Goal: Information Seeking & Learning: Compare options

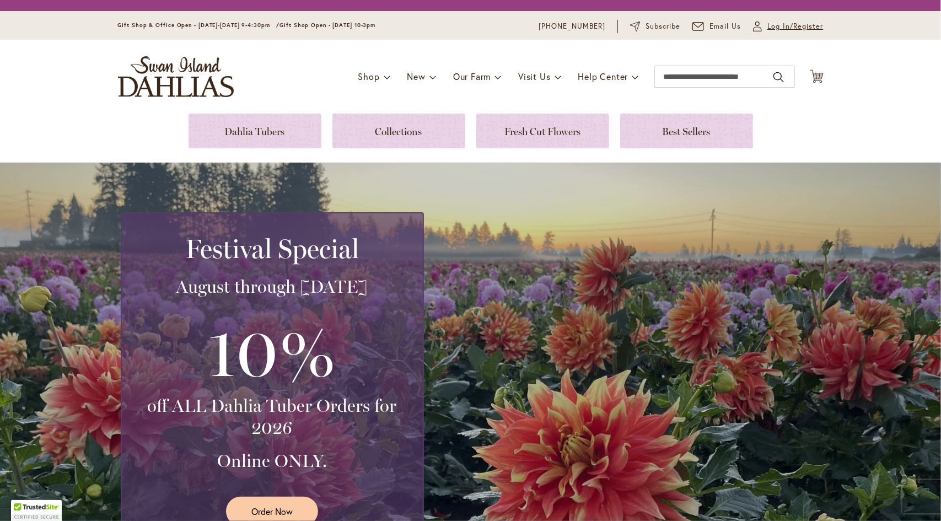
click at [767, 28] on span "Log In/Register" at bounding box center [795, 26] width 56 height 11
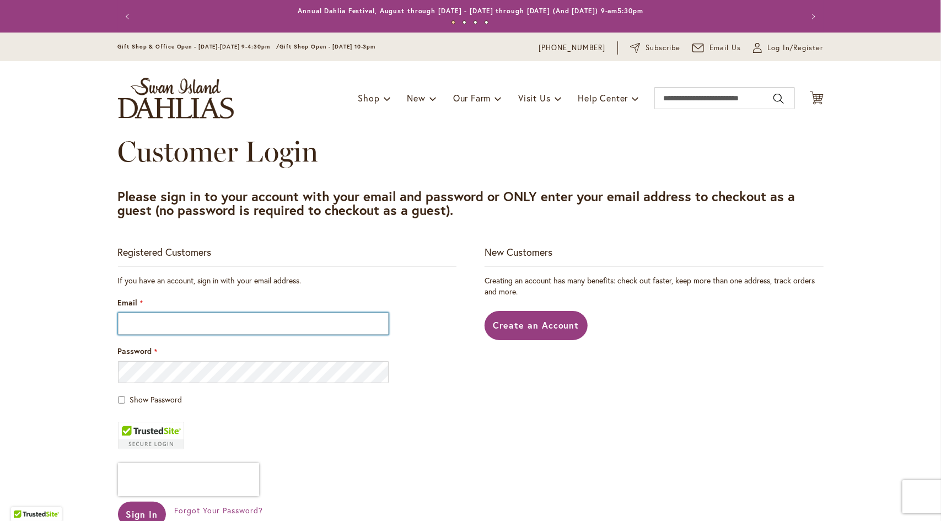
click at [146, 320] on input "Email" at bounding box center [253, 324] width 271 height 22
type input "**********"
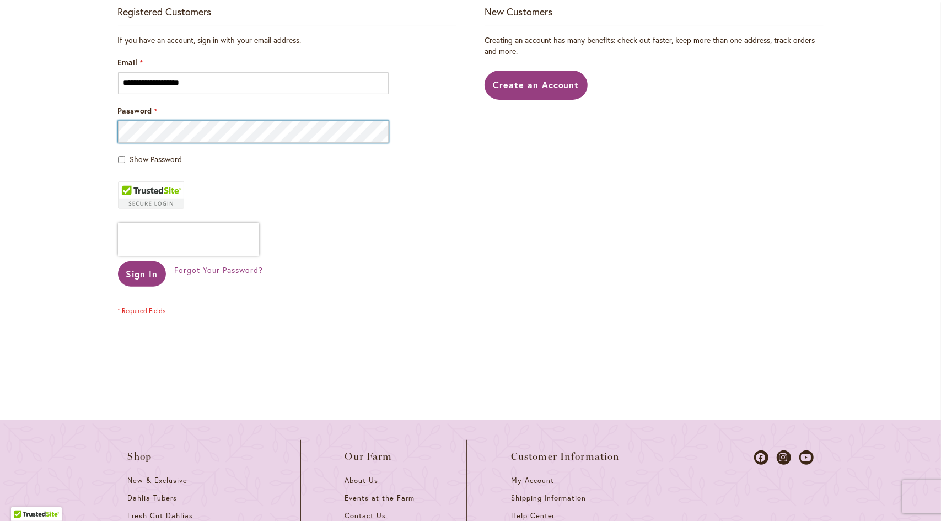
scroll to position [276, 0]
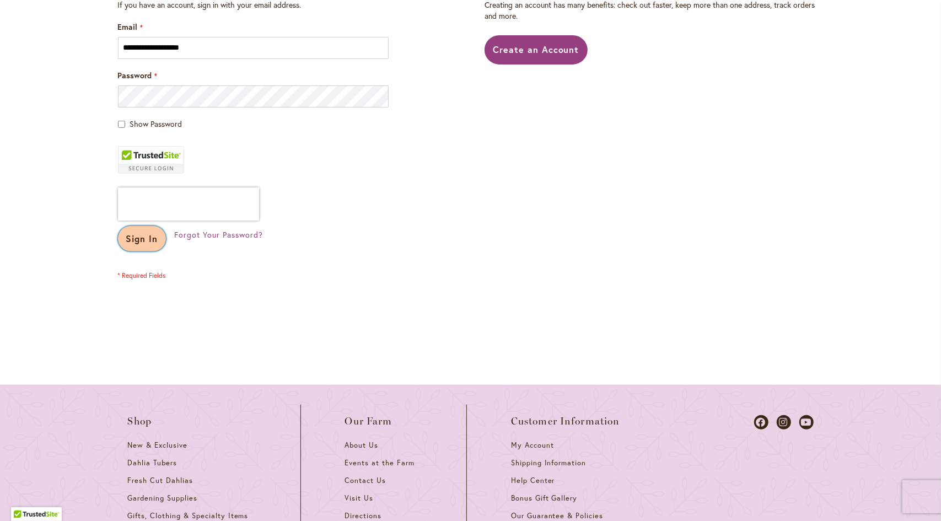
click at [130, 244] on span "Sign In" at bounding box center [142, 239] width 32 height 12
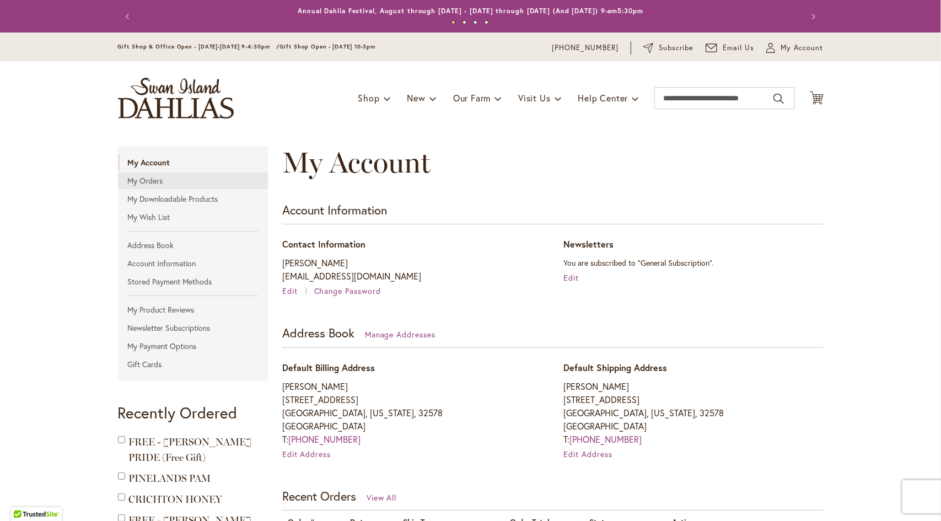
click at [146, 185] on link "My Orders" at bounding box center [193, 181] width 150 height 17
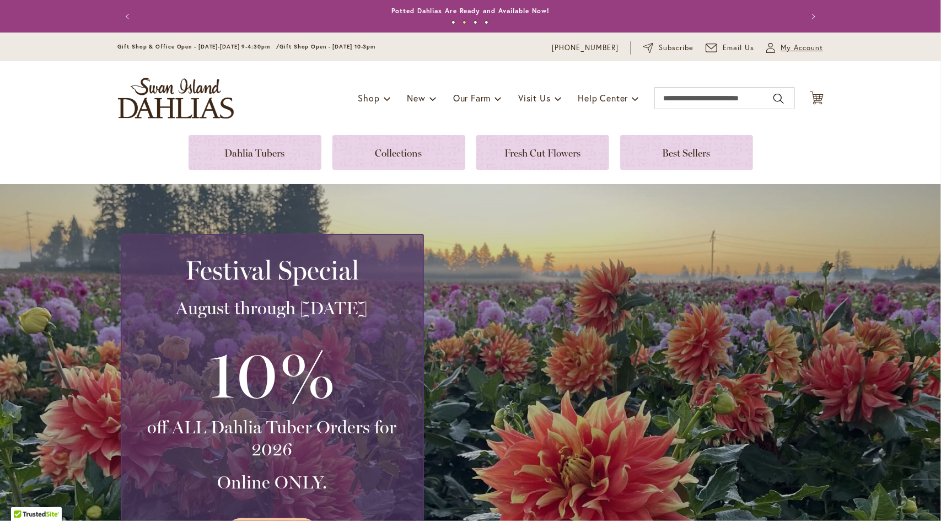
click at [790, 49] on span "My Account" at bounding box center [802, 47] width 43 height 11
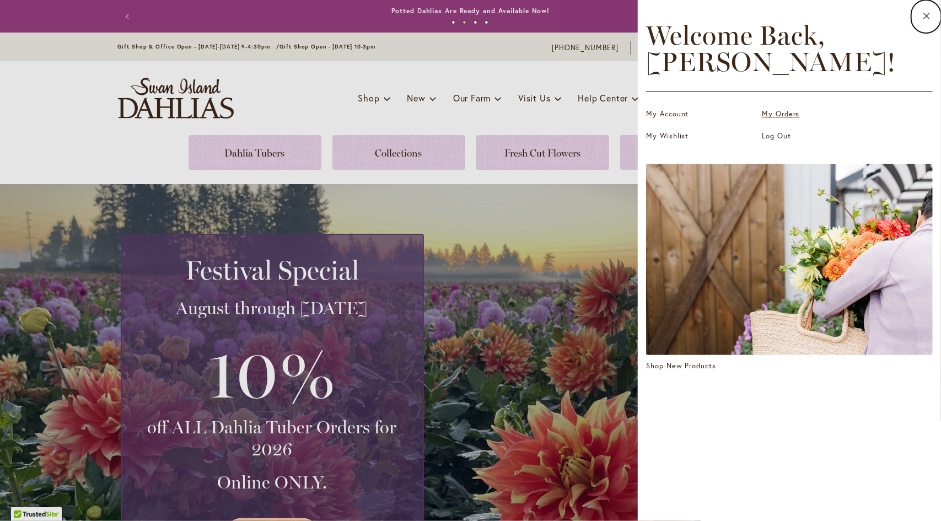
click at [779, 114] on link "My Orders" at bounding box center [817, 114] width 110 height 11
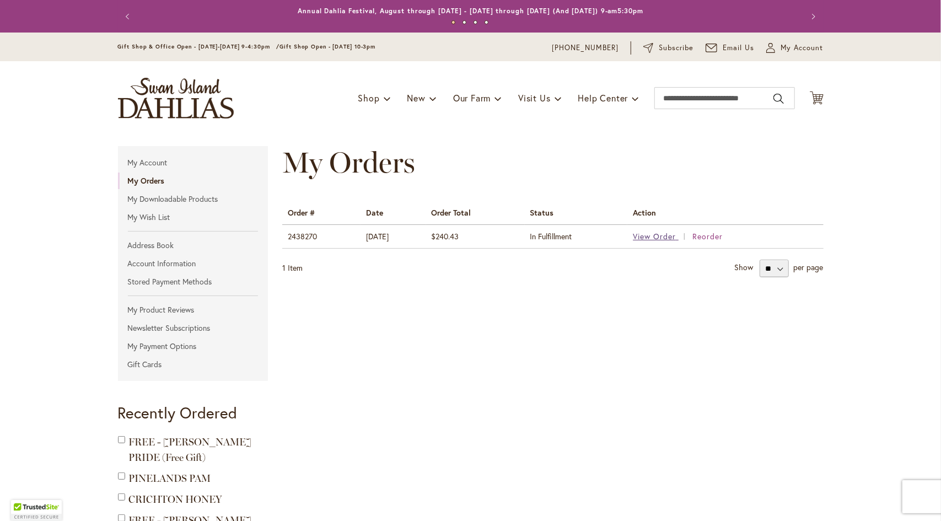
click at [647, 237] on span "View Order" at bounding box center [654, 236] width 43 height 10
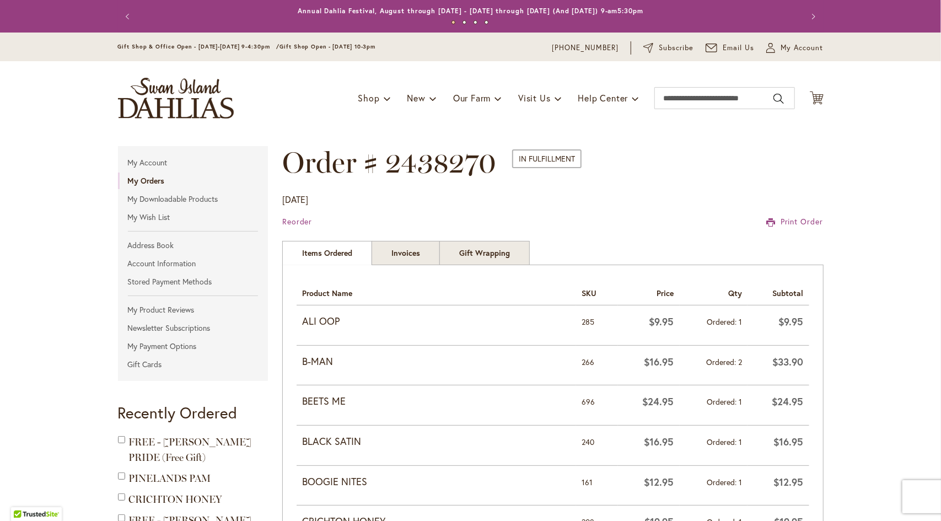
click at [321, 323] on strong "ALI OOP" at bounding box center [436, 321] width 269 height 14
click at [349, 322] on strong "ALI OOP" at bounding box center [436, 321] width 269 height 14
click at [411, 251] on link "Invoices" at bounding box center [406, 253] width 68 height 24
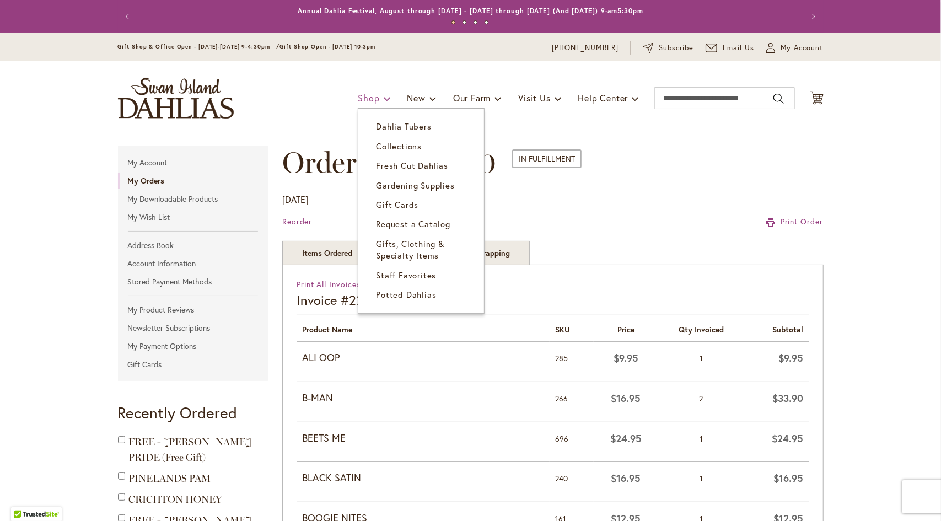
click at [358, 95] on span "Shop" at bounding box center [368, 98] width 21 height 12
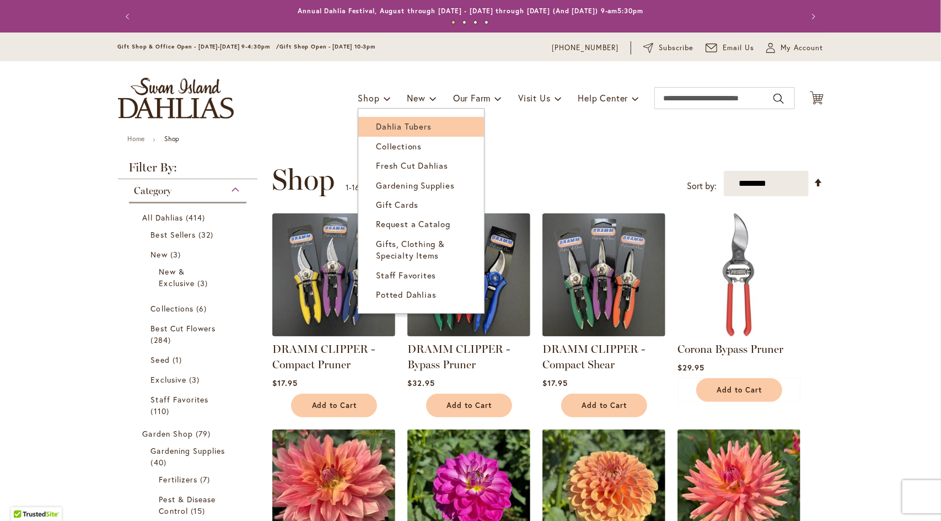
click at [368, 132] on link "Dahlia Tubers" at bounding box center [421, 126] width 126 height 19
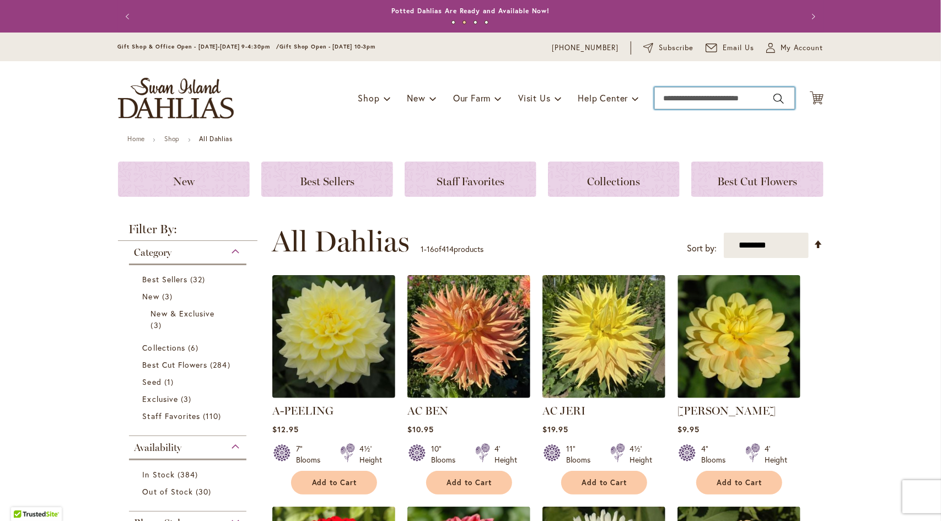
click at [689, 95] on input "Search" at bounding box center [724, 98] width 141 height 22
type input "*******"
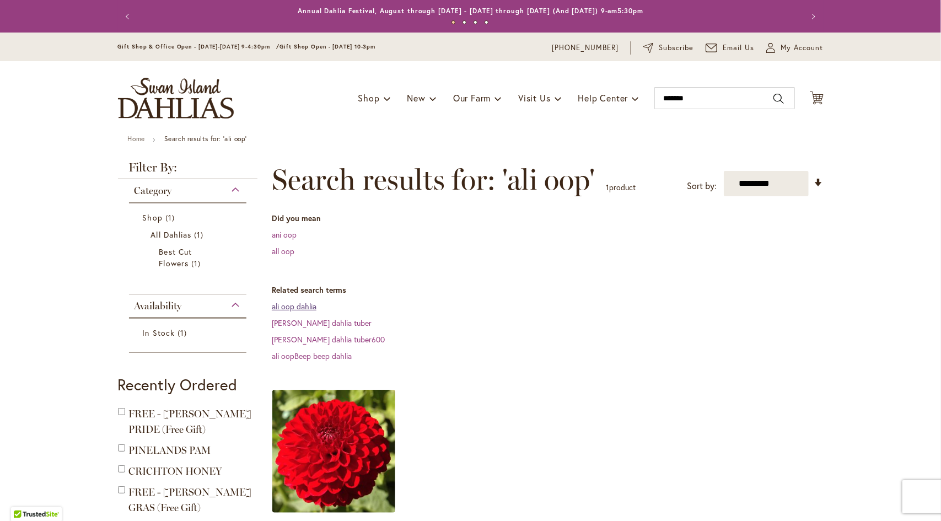
click at [297, 309] on link "ali oop dahlia" at bounding box center [294, 306] width 45 height 10
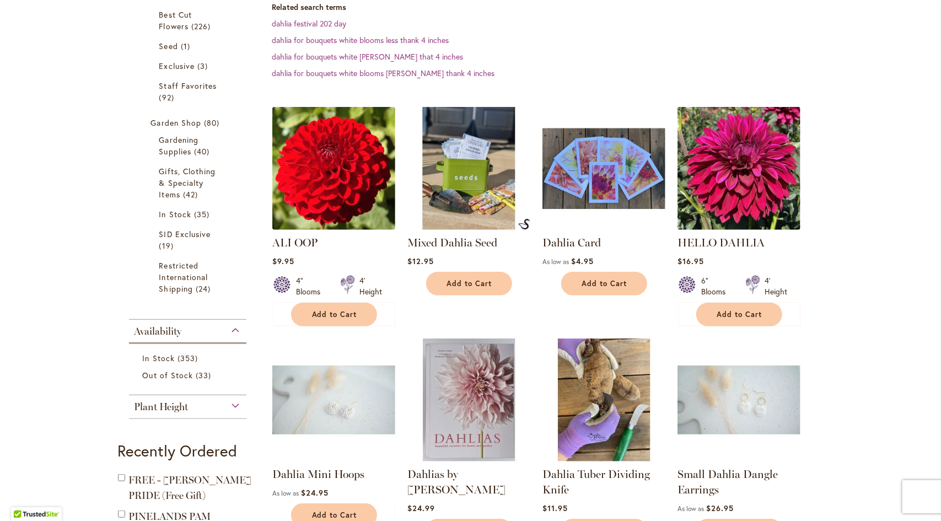
scroll to position [331, 0]
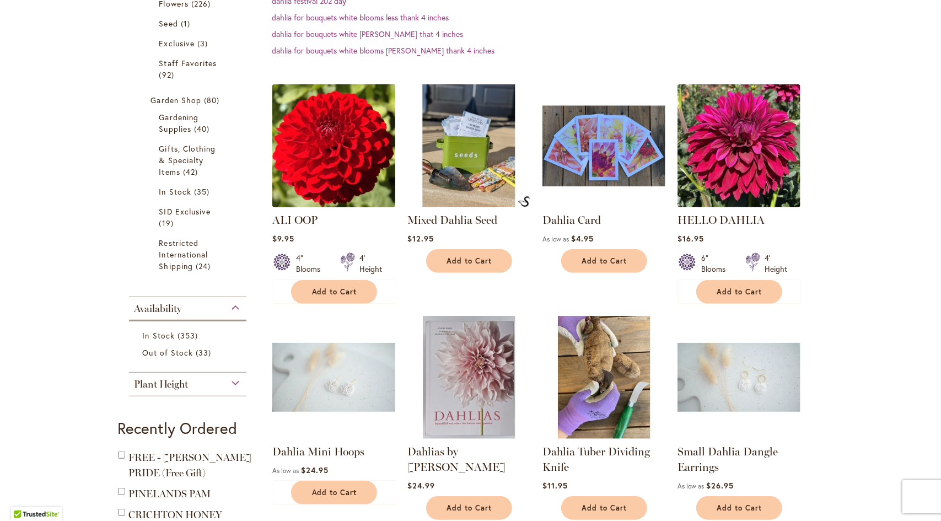
click at [332, 146] on img at bounding box center [333, 146] width 129 height 129
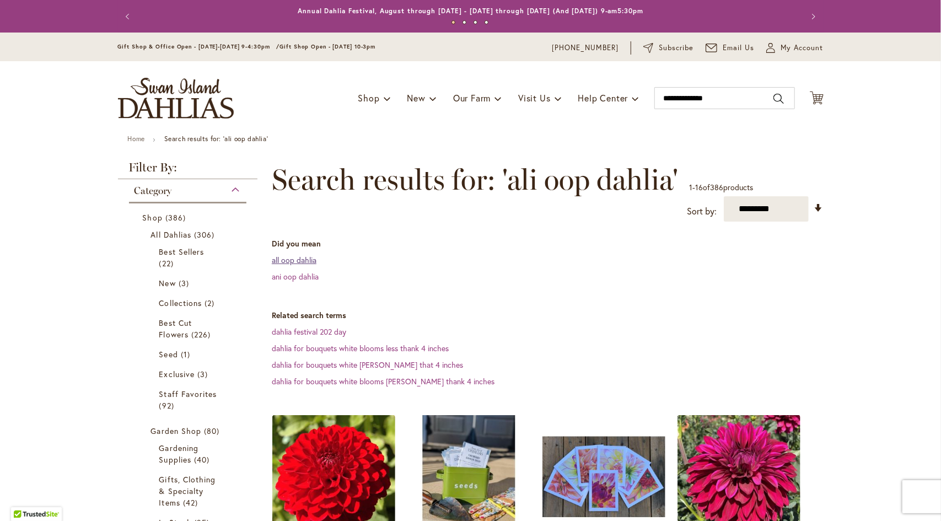
click at [302, 259] on link "all oop dahlia" at bounding box center [294, 260] width 45 height 10
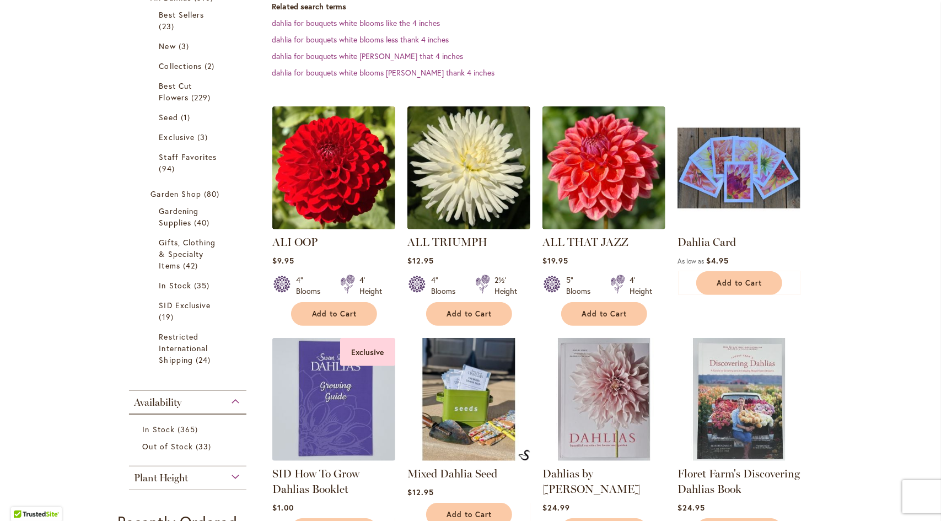
scroll to position [276, 0]
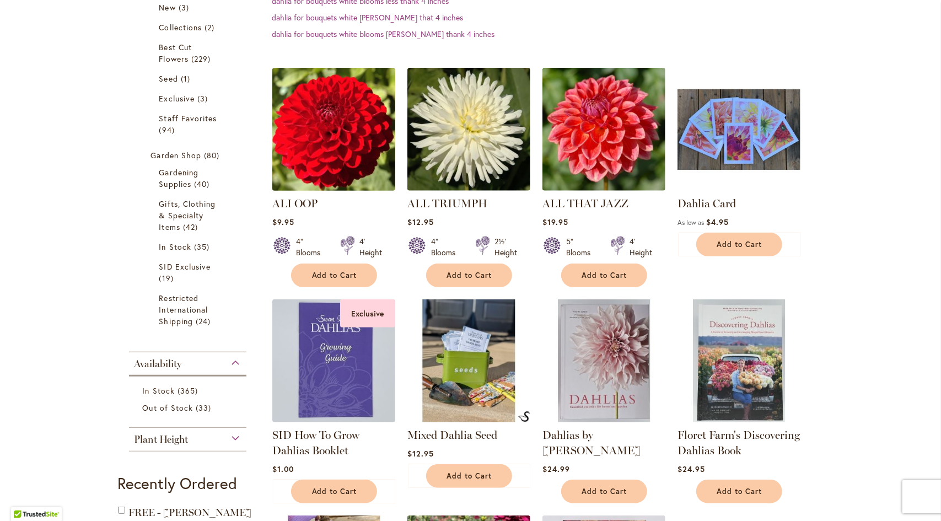
click at [303, 110] on img at bounding box center [333, 129] width 129 height 129
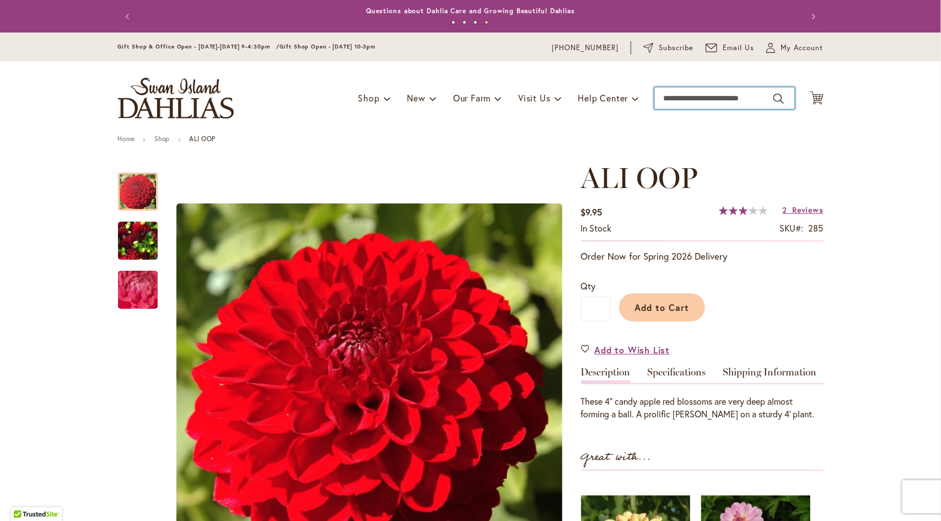
click at [673, 99] on input "Search" at bounding box center [724, 98] width 141 height 22
type input "*****"
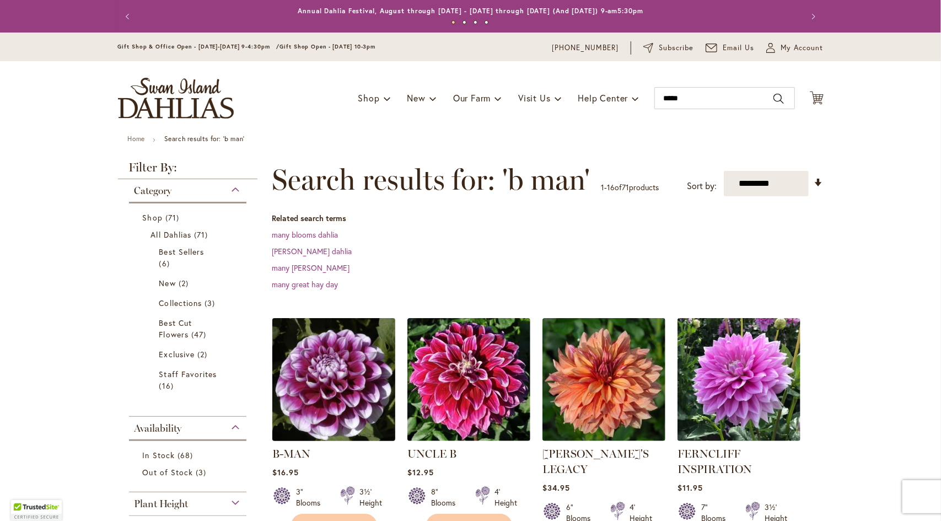
click at [326, 370] on img at bounding box center [333, 379] width 129 height 129
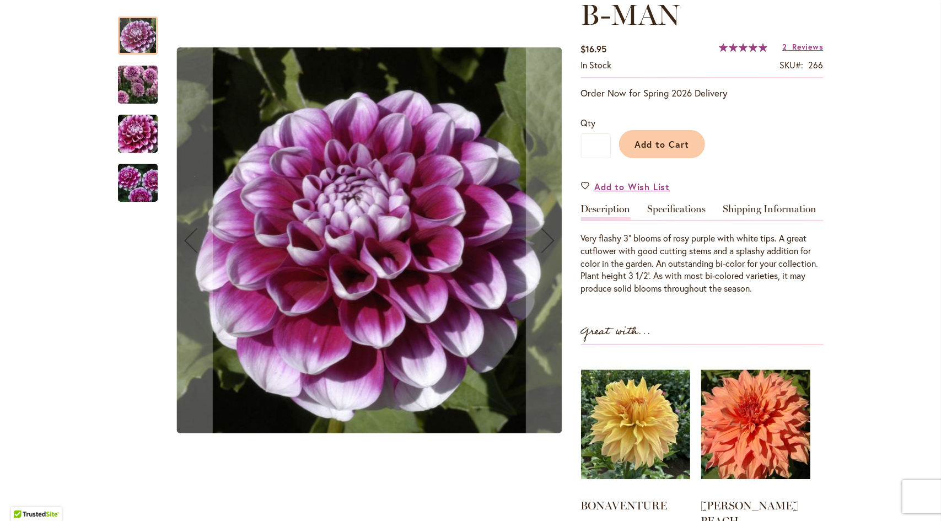
scroll to position [165, 0]
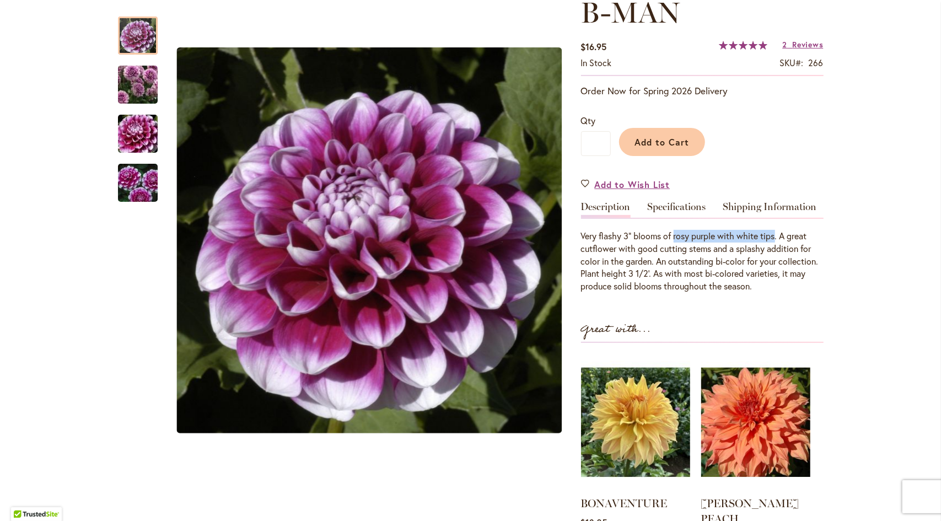
drag, startPoint x: 773, startPoint y: 238, endPoint x: 671, endPoint y: 239, distance: 102.0
click at [671, 239] on div "Very flashy 3" blooms of rosy purple with white tips. A great cutflower with go…" at bounding box center [702, 261] width 243 height 63
copy div "rosy purple with white tips"
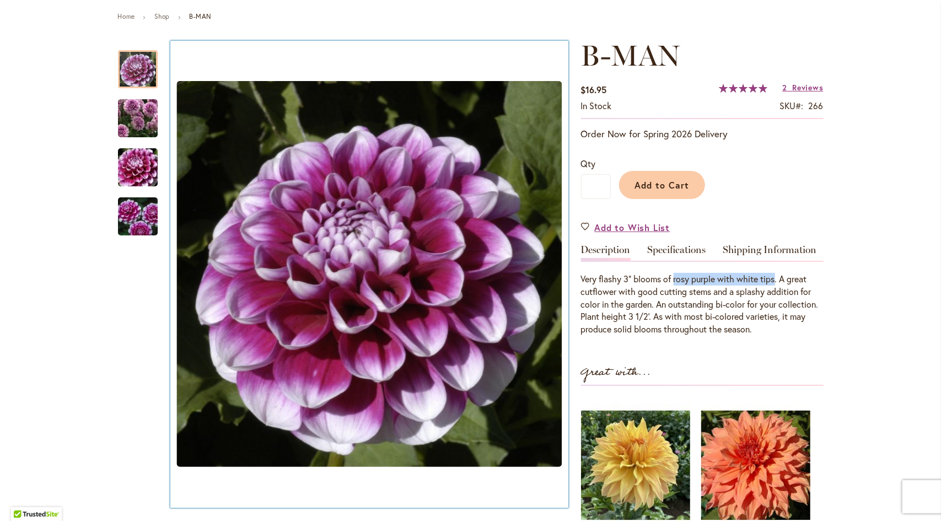
scroll to position [0, 0]
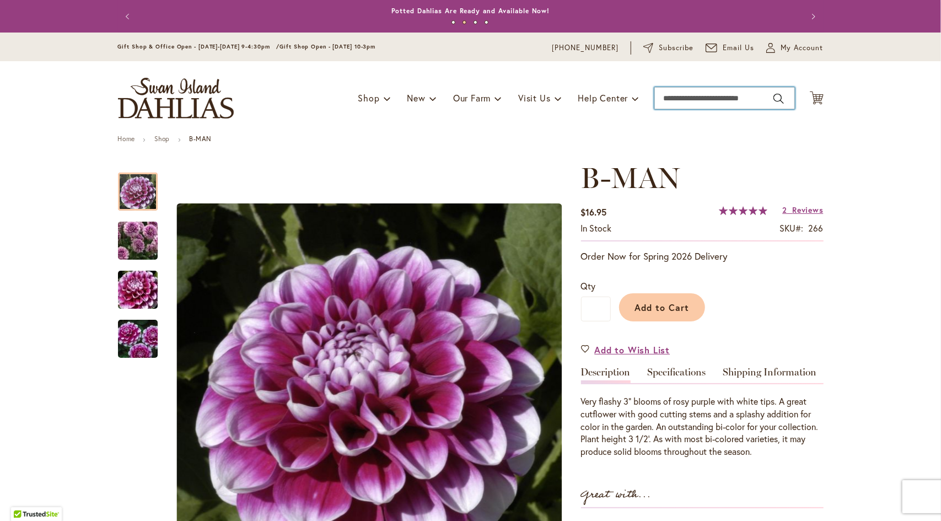
click at [682, 99] on input "Search" at bounding box center [724, 98] width 141 height 22
type input "********"
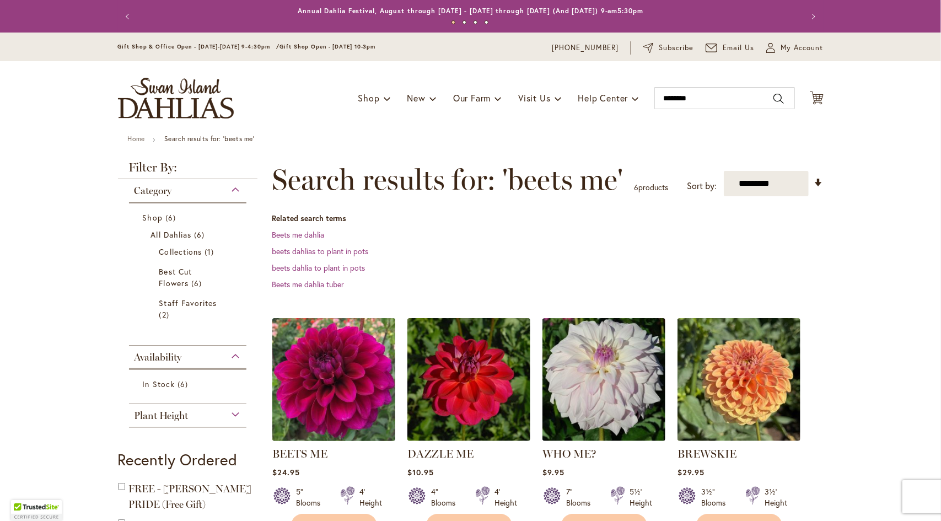
click at [318, 395] on img at bounding box center [333, 379] width 129 height 129
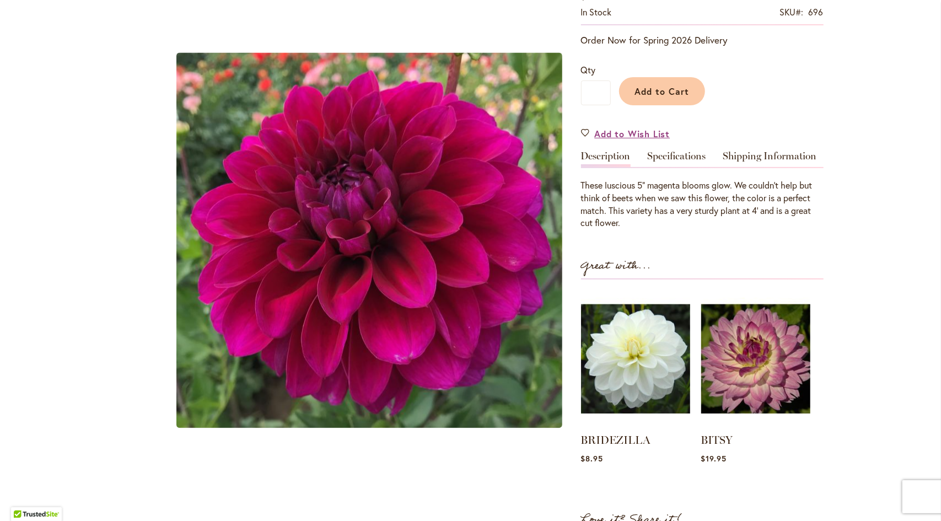
scroll to position [220, 0]
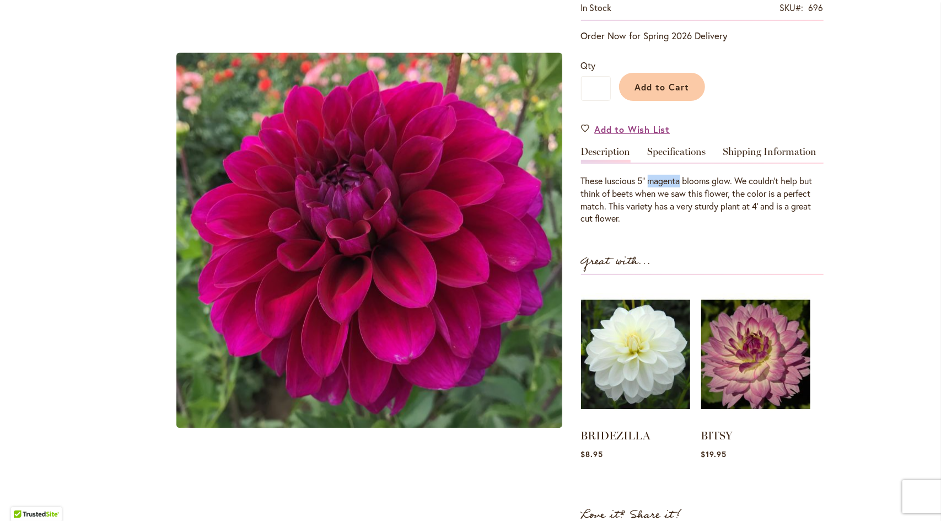
drag, startPoint x: 675, startPoint y: 179, endPoint x: 653, endPoint y: 181, distance: 22.2
click at [647, 179] on p "These luscious 5" magenta blooms glow. We couldn't help but think of beets when…" at bounding box center [702, 200] width 243 height 50
copy p "magenta"
click at [680, 154] on link "Specifications" at bounding box center [677, 155] width 58 height 16
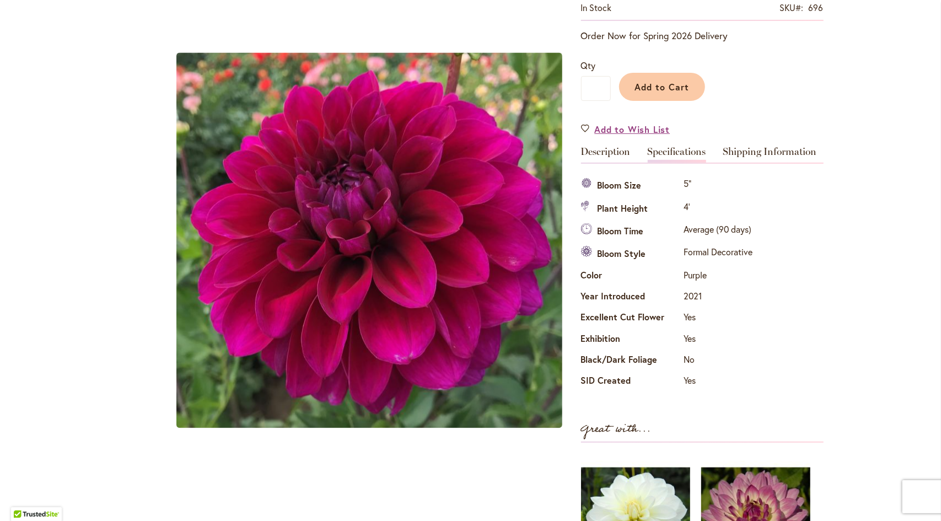
scroll to position [0, 0]
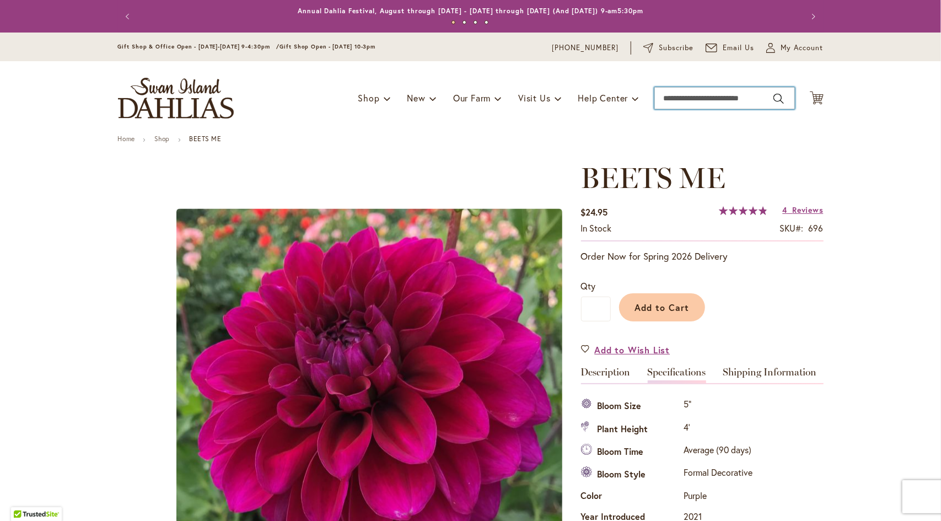
click at [718, 98] on input "Search" at bounding box center [724, 98] width 141 height 22
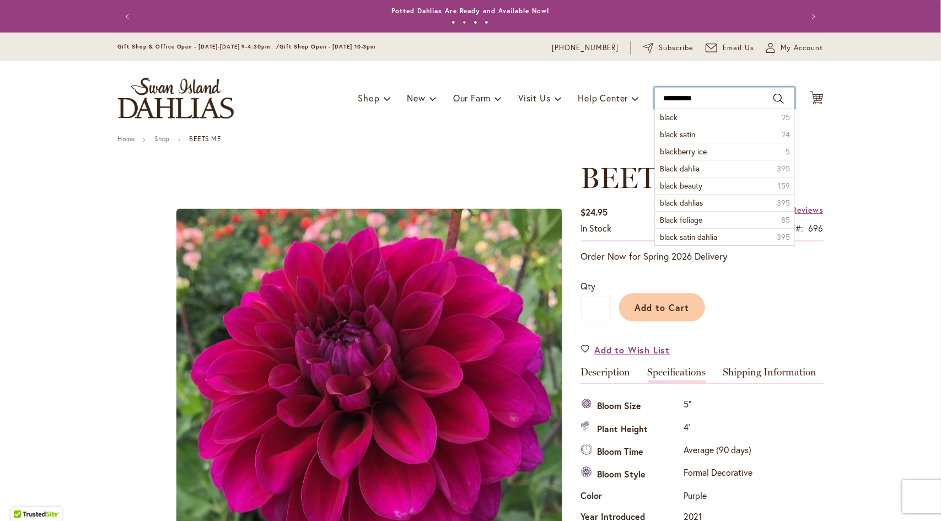
type input "**********"
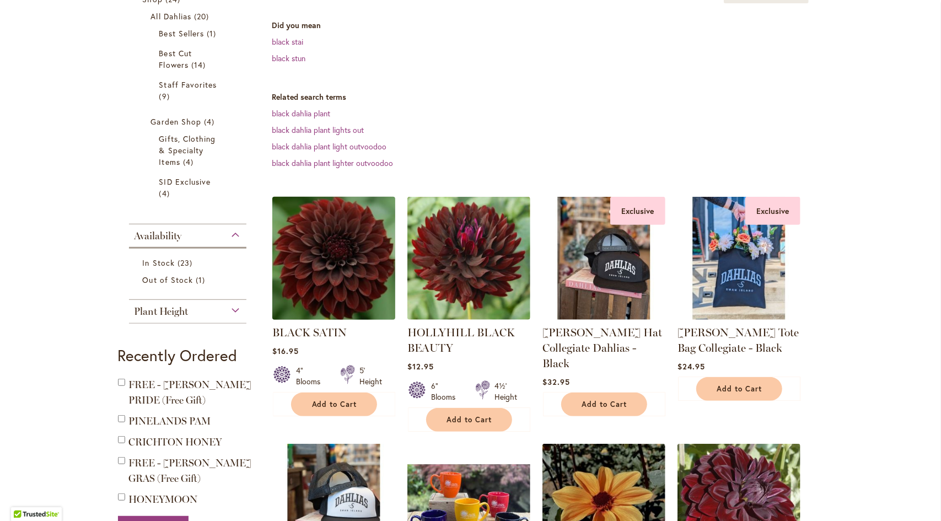
scroll to position [220, 0]
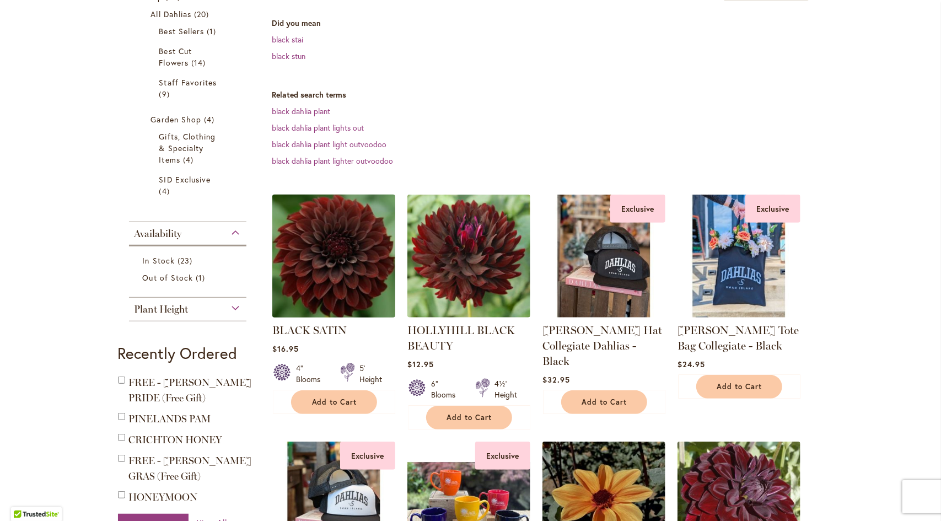
click at [318, 263] on img at bounding box center [333, 256] width 129 height 129
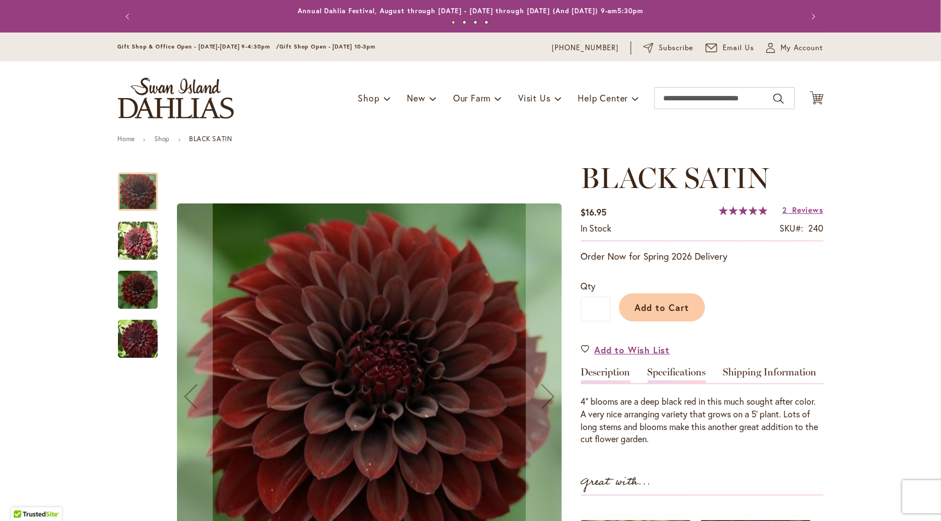
click at [667, 371] on link "Specifications" at bounding box center [677, 375] width 58 height 16
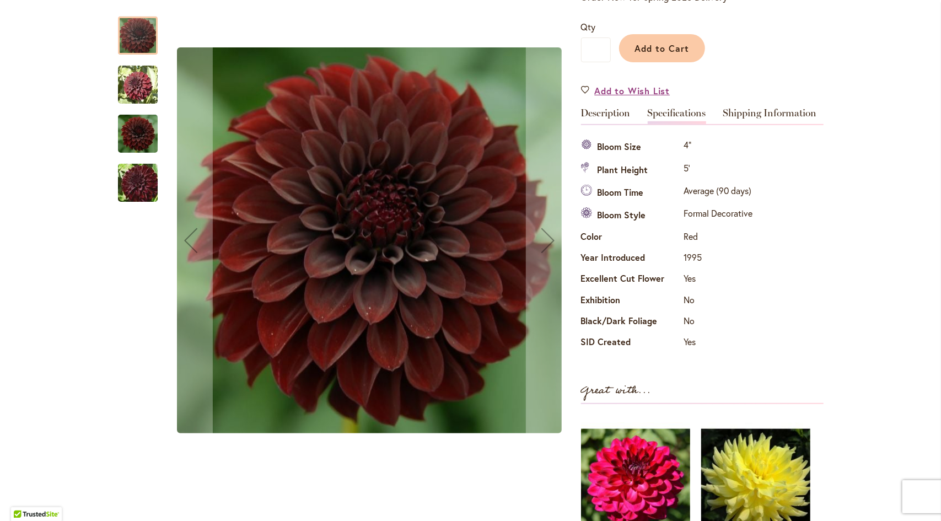
scroll to position [256, 0]
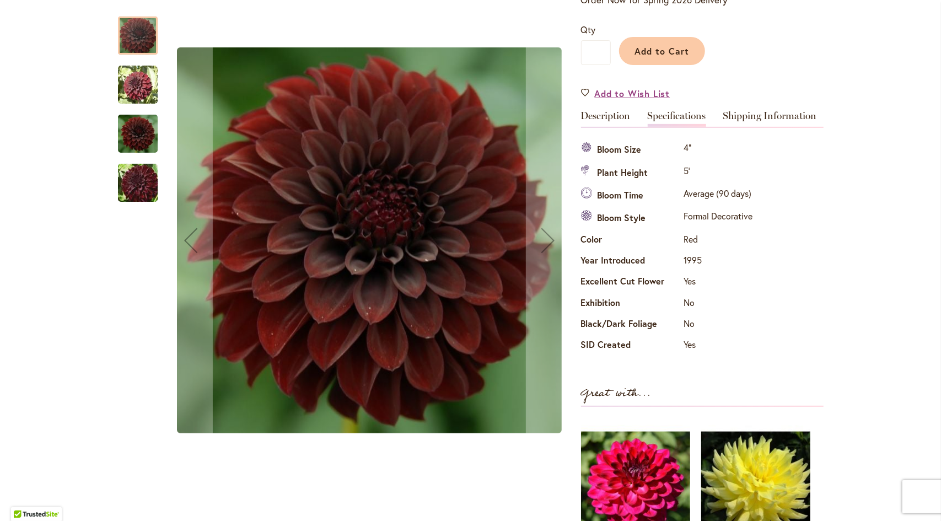
drag, startPoint x: 333, startPoint y: 233, endPoint x: 131, endPoint y: 76, distance: 256.1
click at [131, 76] on img "BLACK SATIN" at bounding box center [138, 85] width 40 height 40
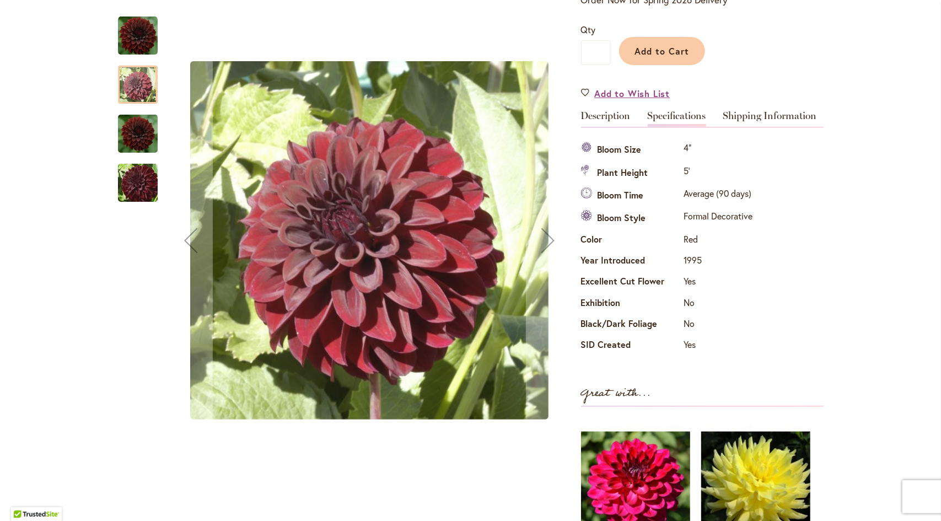
click at [131, 123] on img "BLACK SATIN" at bounding box center [138, 133] width 40 height 44
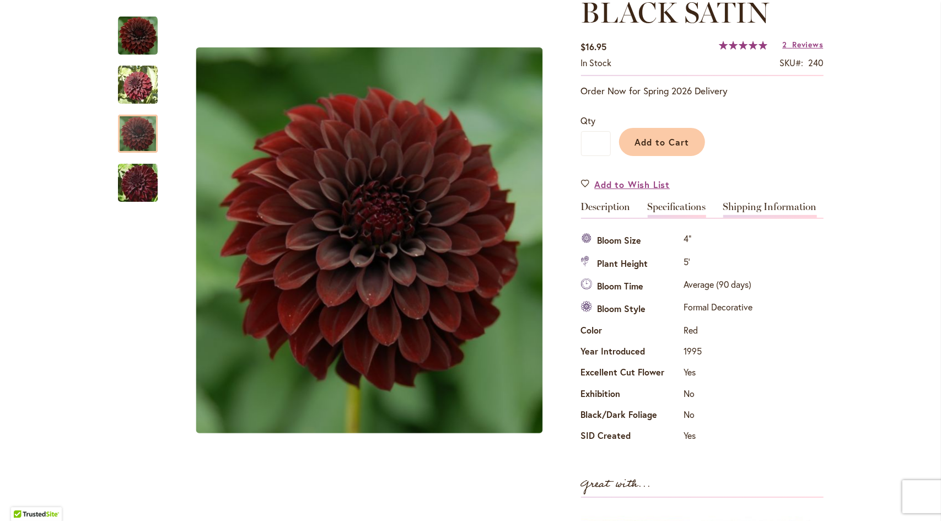
scroll to position [0, 0]
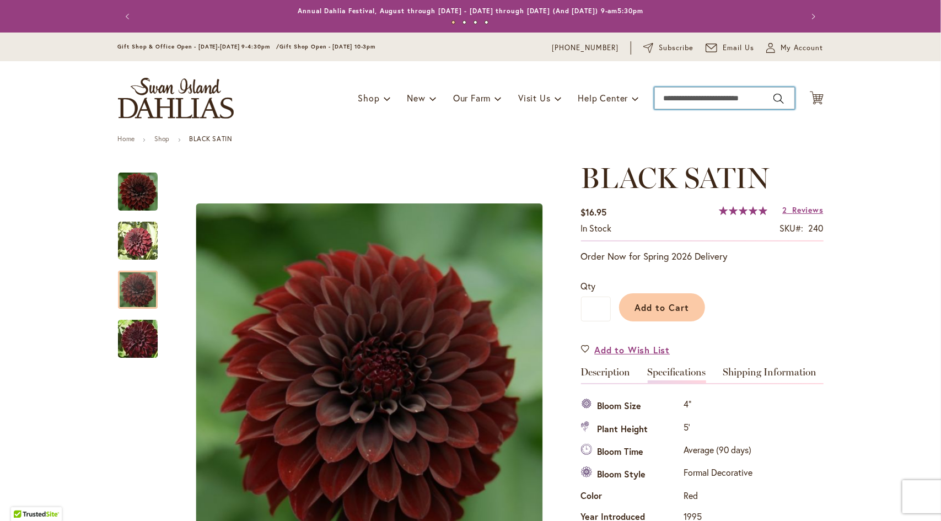
click at [697, 99] on input "Search" at bounding box center [724, 98] width 141 height 22
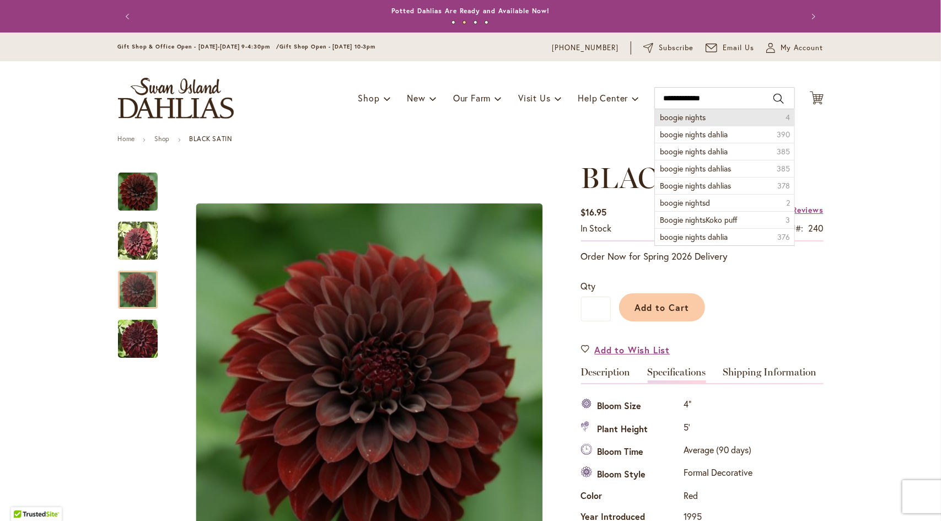
click at [696, 114] on span "boogie nights" at bounding box center [683, 117] width 46 height 10
type input "**********"
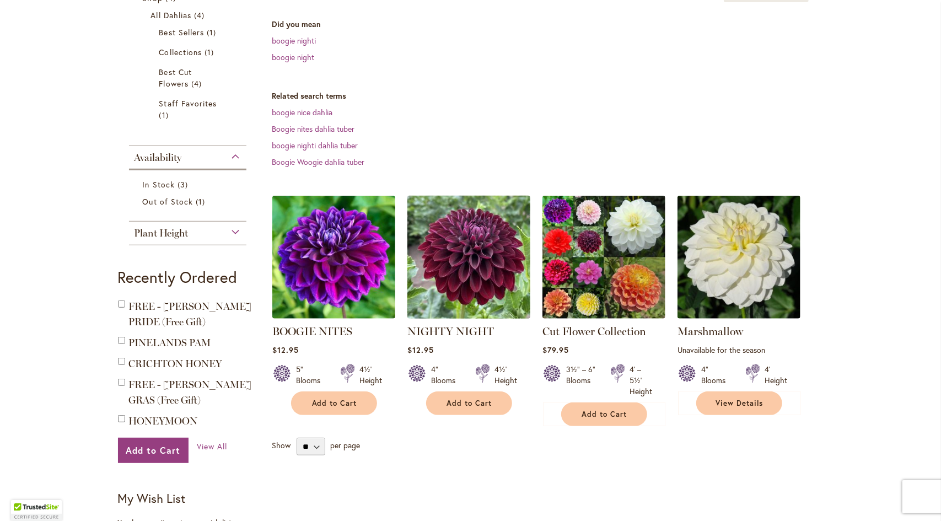
scroll to position [220, 0]
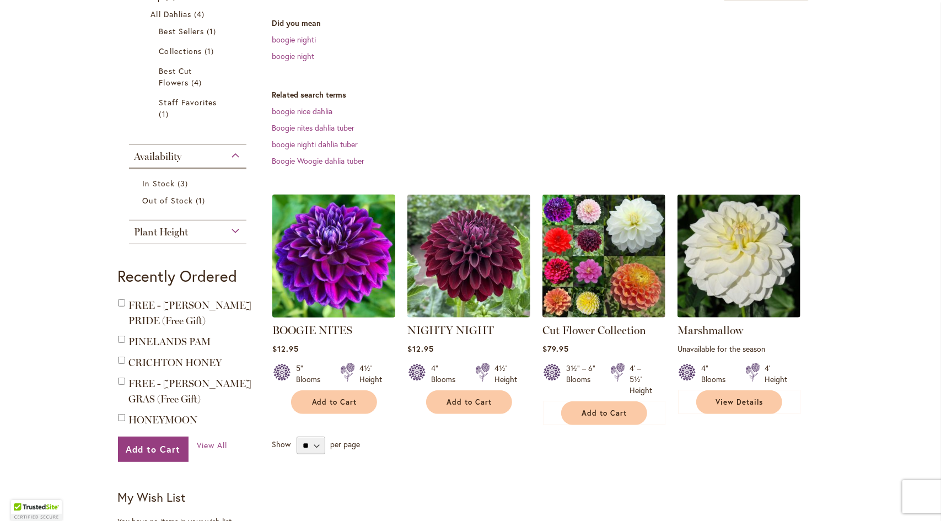
click at [346, 262] on img at bounding box center [333, 256] width 129 height 129
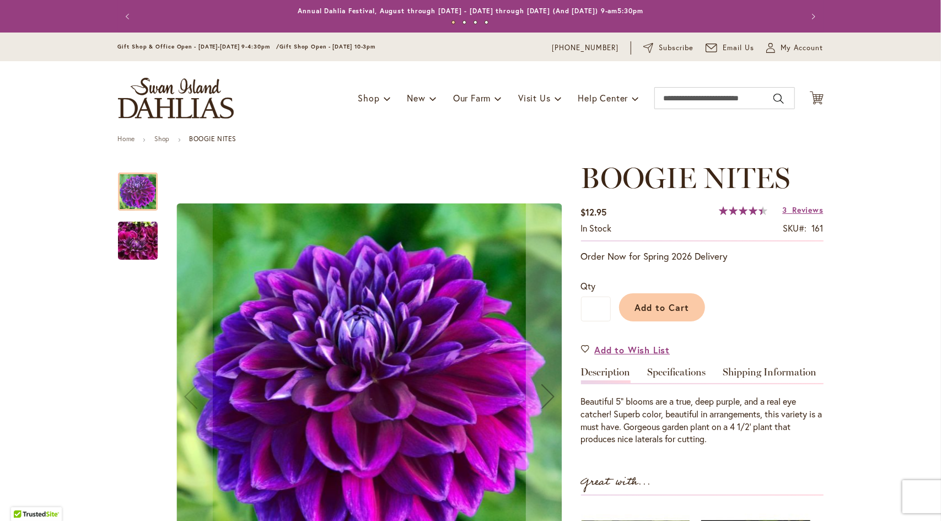
click at [680, 372] on link "Specifications" at bounding box center [677, 375] width 58 height 16
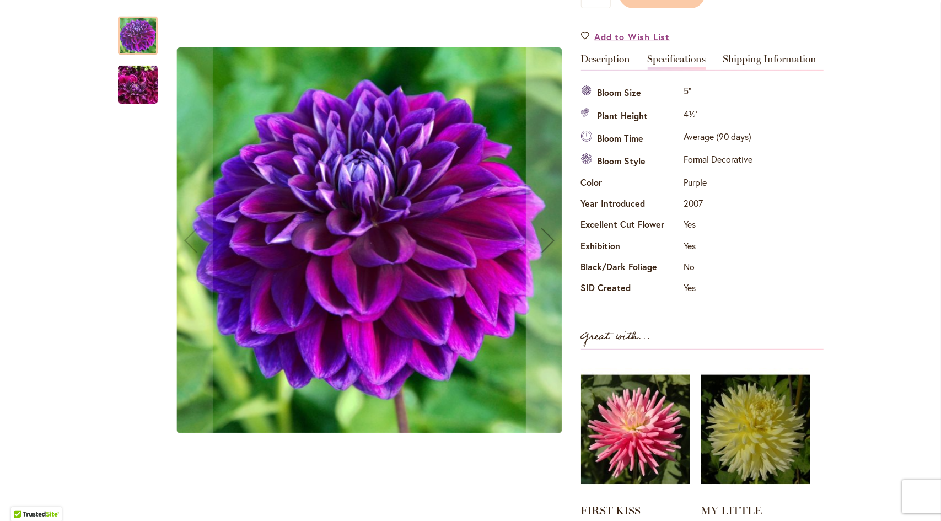
scroll to position [311, 0]
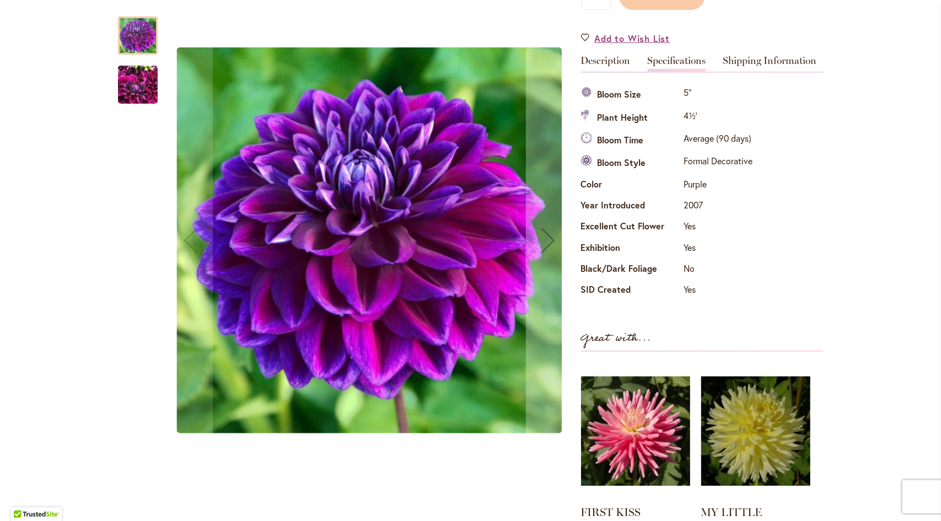
drag, startPoint x: 354, startPoint y: 205, endPoint x: 295, endPoint y: 217, distance: 59.7
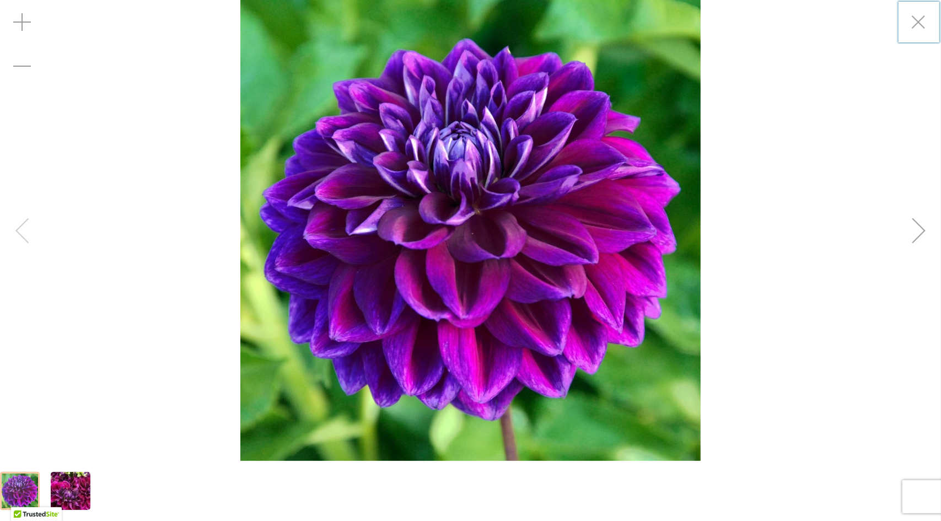
drag, startPoint x: 928, startPoint y: 27, endPoint x: 911, endPoint y: 27, distance: 17.6
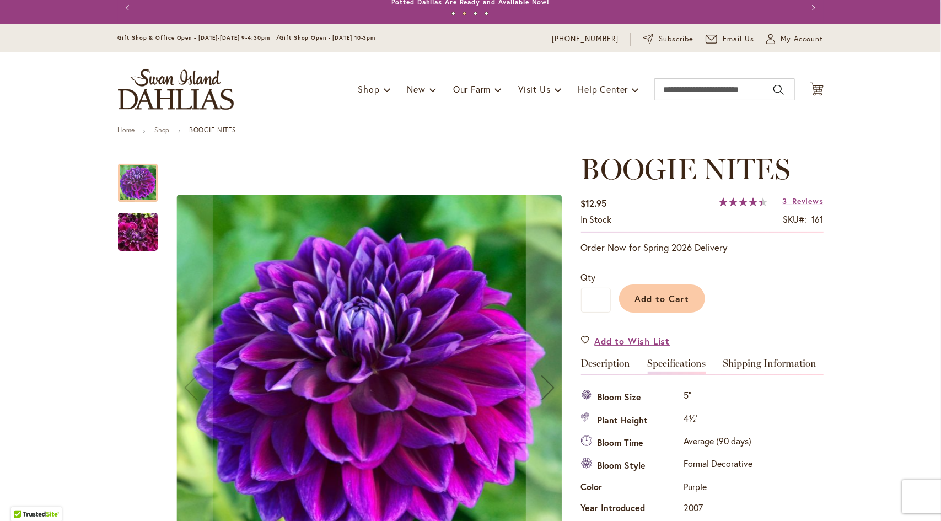
scroll to position [0, 0]
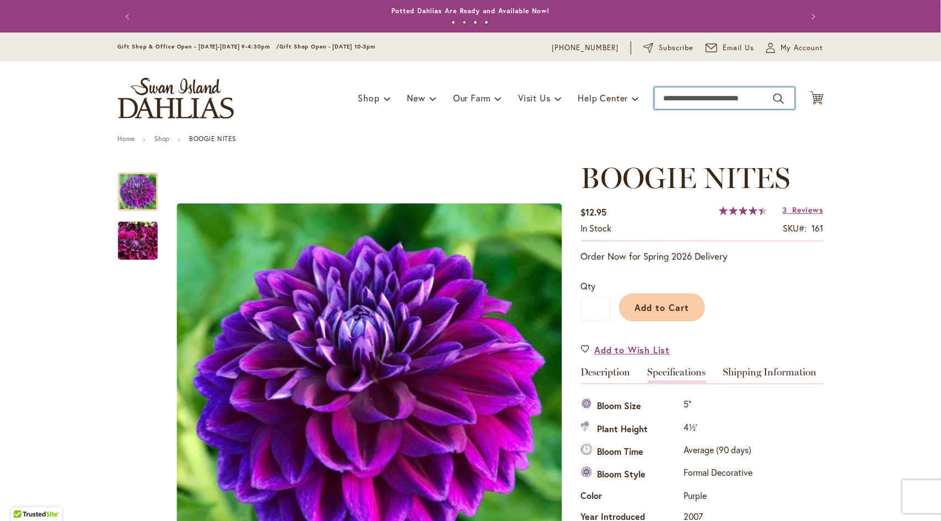
click at [692, 94] on input "Search" at bounding box center [724, 98] width 141 height 22
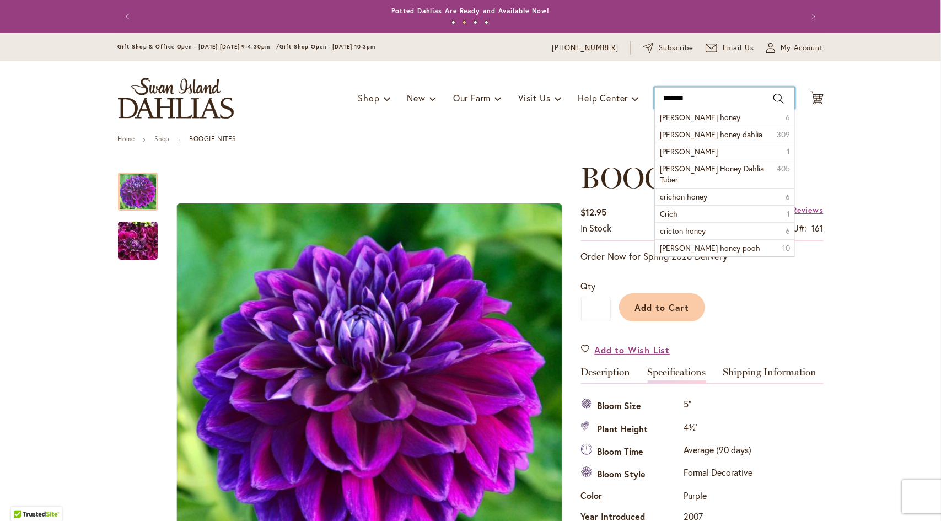
type input "********"
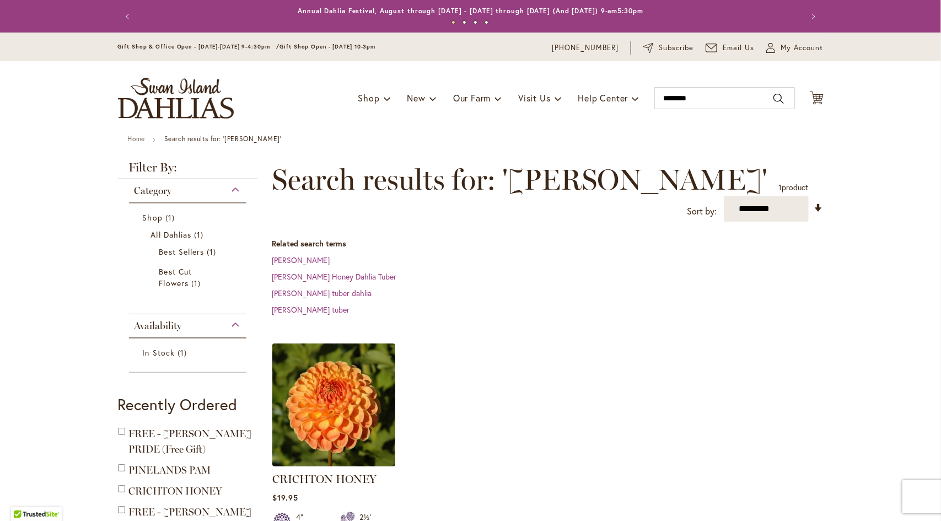
click at [310, 370] on img at bounding box center [333, 405] width 129 height 129
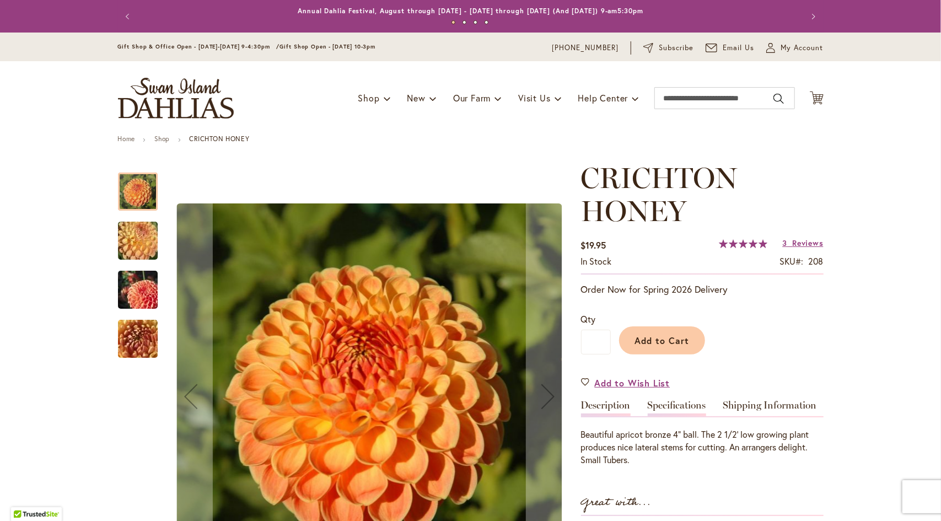
click at [681, 404] on link "Specifications" at bounding box center [677, 408] width 58 height 16
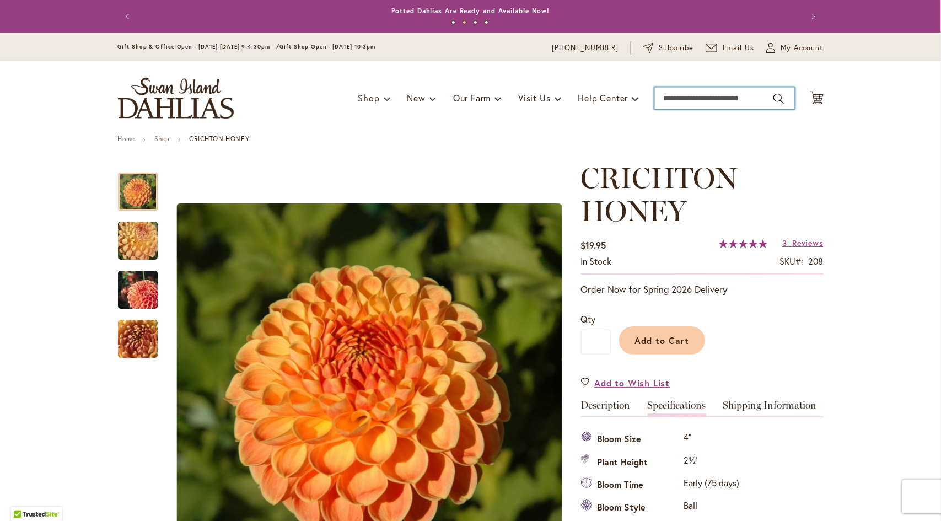
click at [694, 103] on input "Search" at bounding box center [724, 98] width 141 height 22
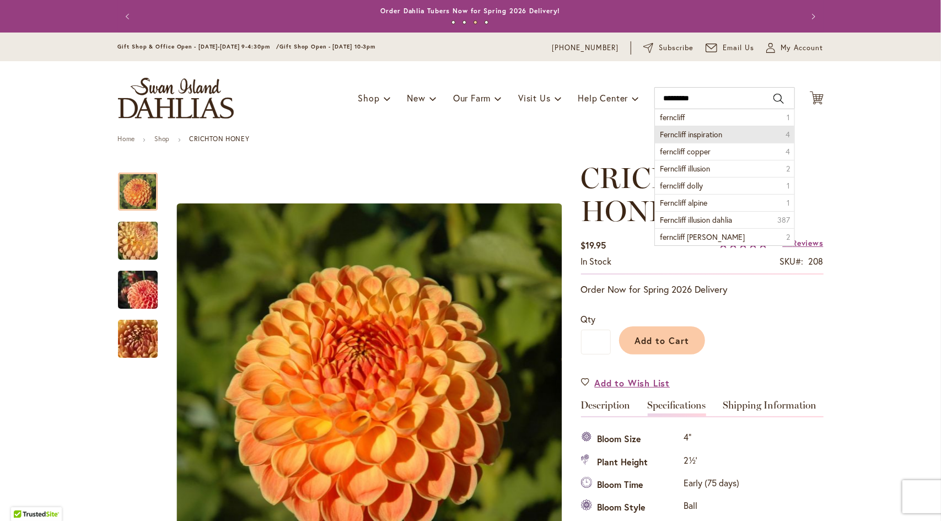
click at [690, 133] on span "Ferncliff inspiration" at bounding box center [691, 134] width 62 height 10
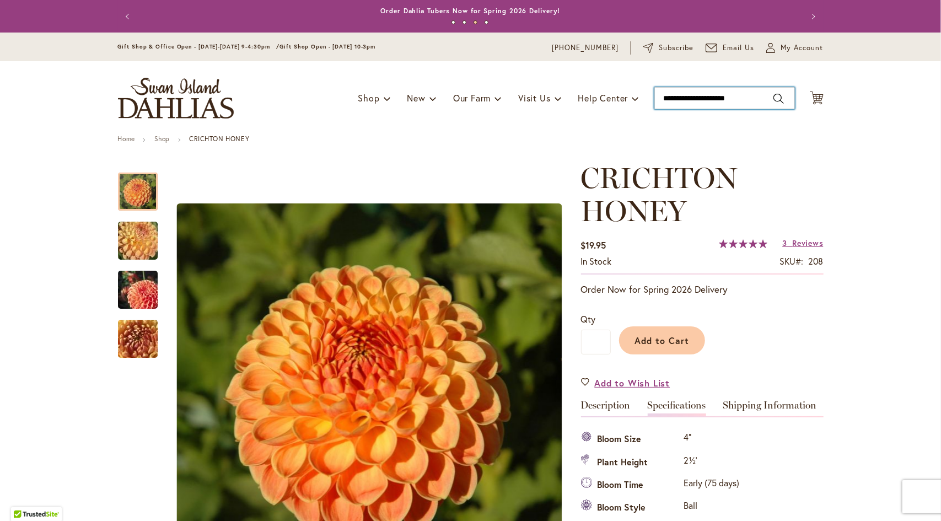
type input "**********"
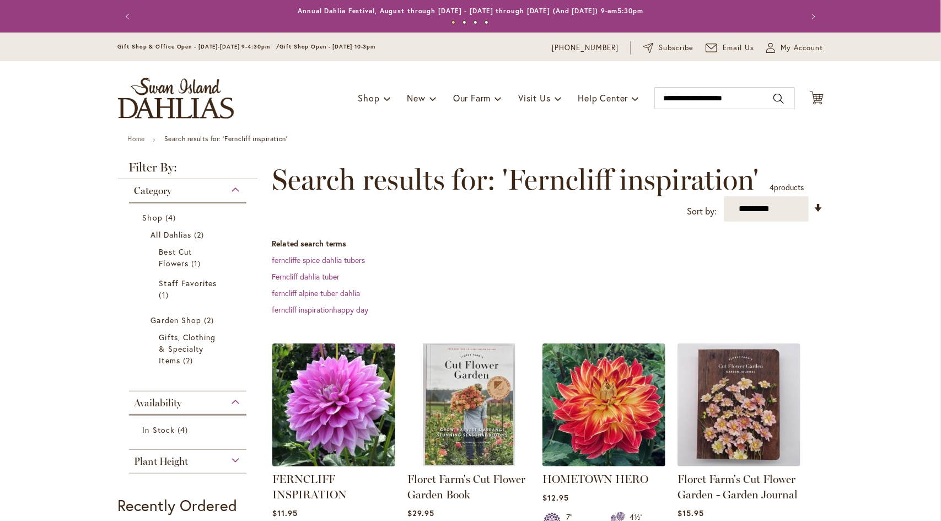
click at [343, 371] on img at bounding box center [333, 405] width 129 height 129
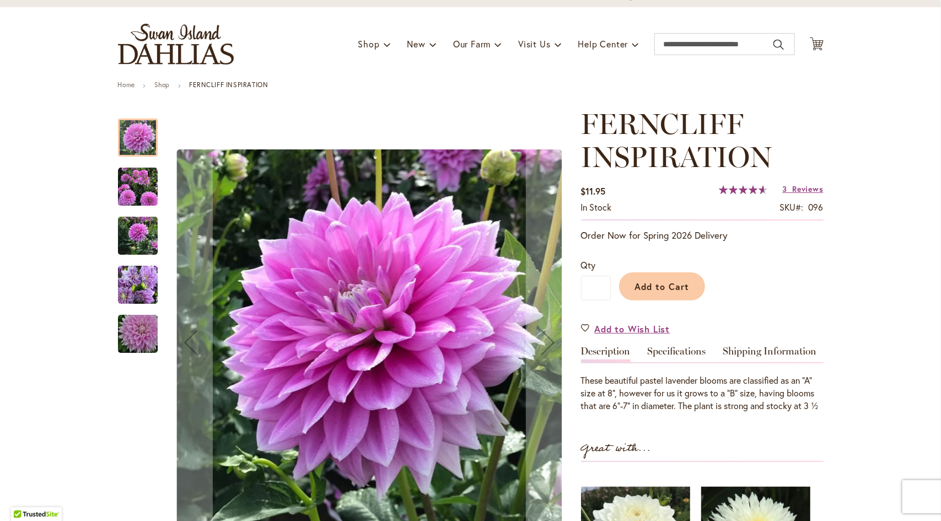
scroll to position [55, 0]
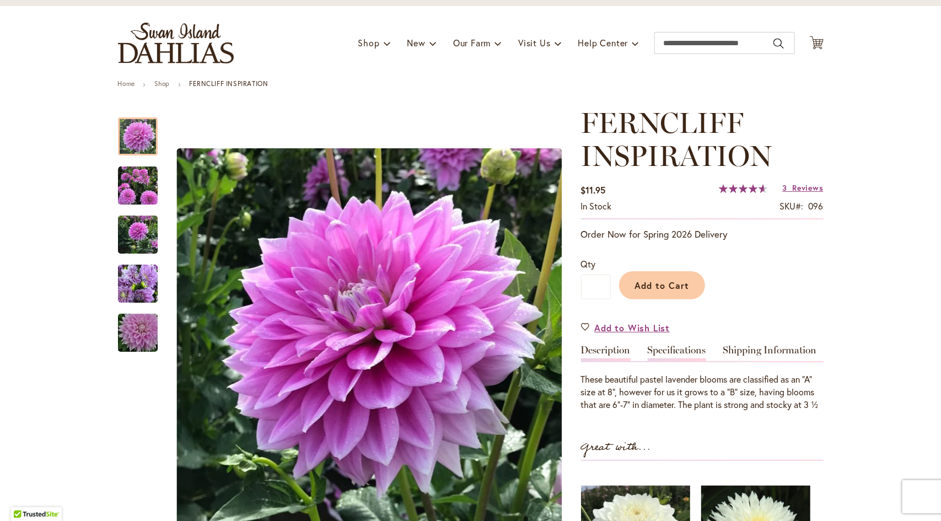
click at [671, 351] on link "Specifications" at bounding box center [677, 353] width 58 height 16
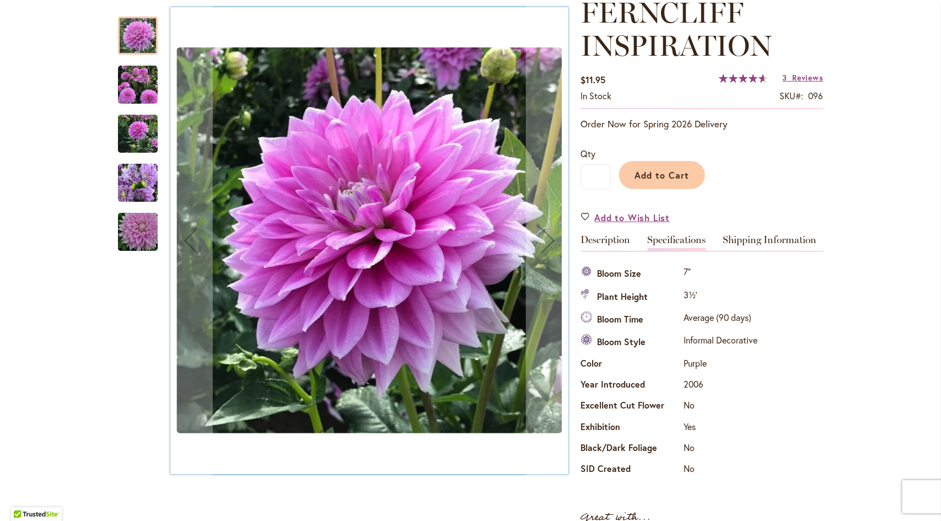
scroll to position [0, 0]
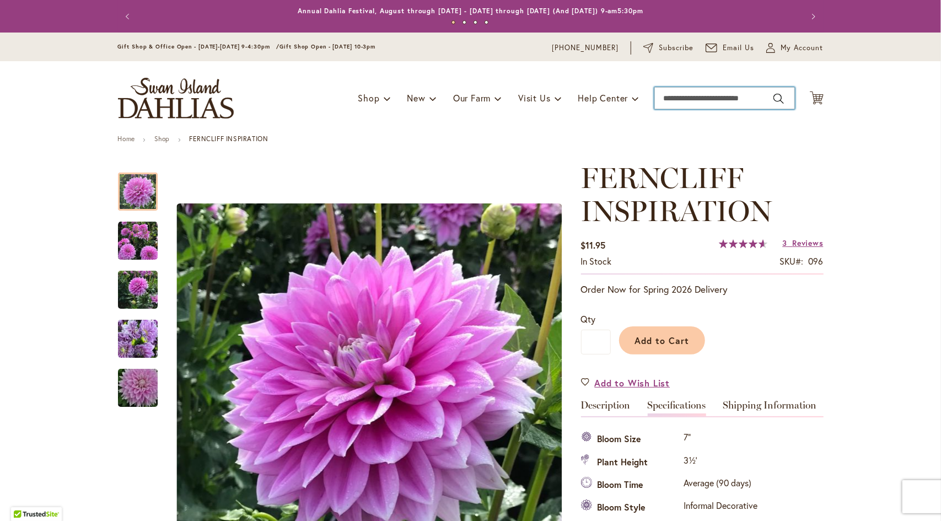
click at [675, 100] on input "Search" at bounding box center [724, 98] width 141 height 22
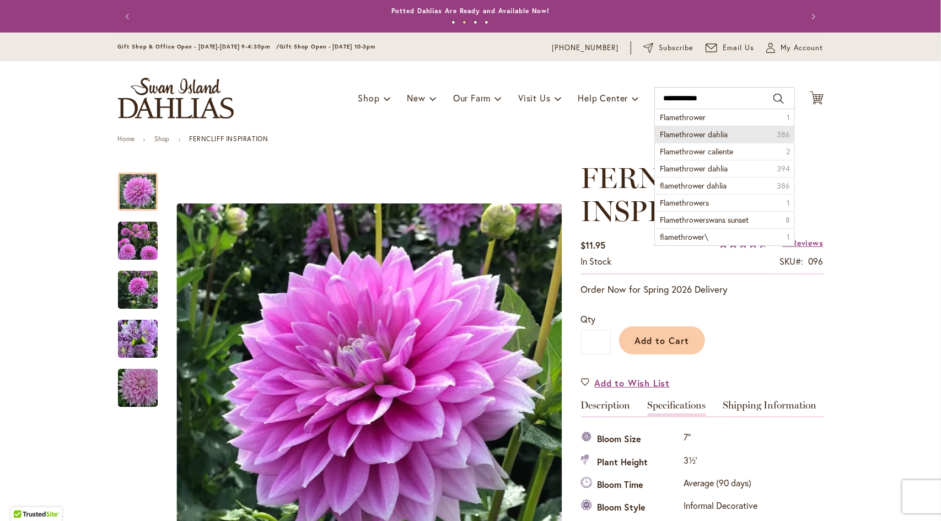
click at [677, 133] on span "Flamethrower dahlia" at bounding box center [694, 134] width 68 height 10
type input "**********"
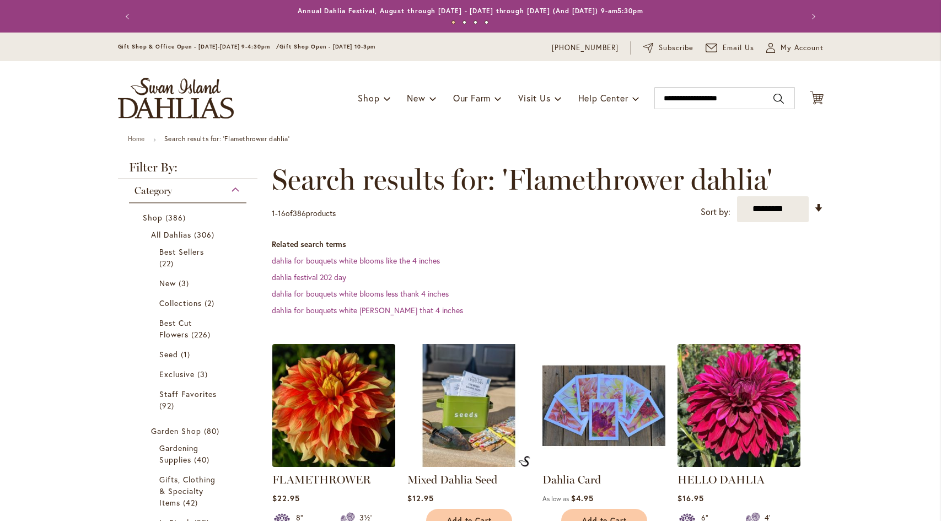
click at [313, 388] on img at bounding box center [333, 405] width 129 height 129
click at [313, 386] on img at bounding box center [333, 405] width 129 height 129
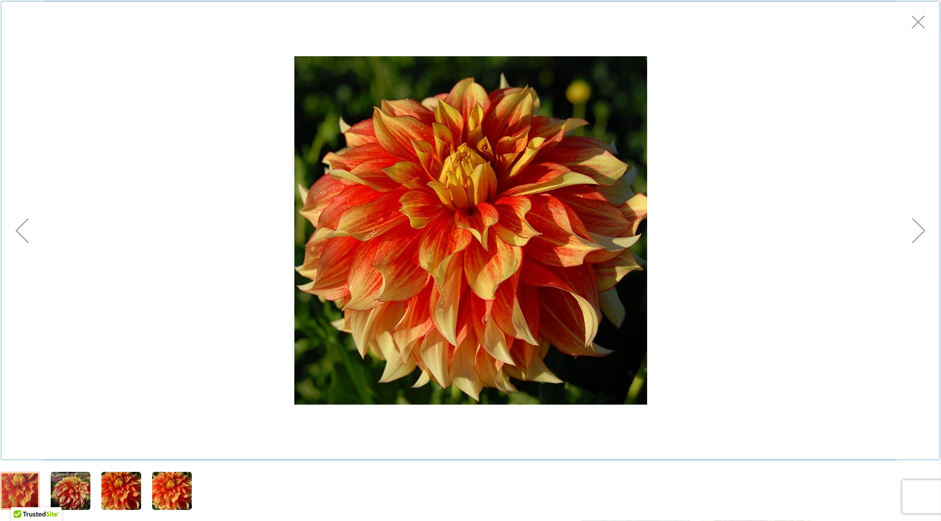
scroll to position [110, 0]
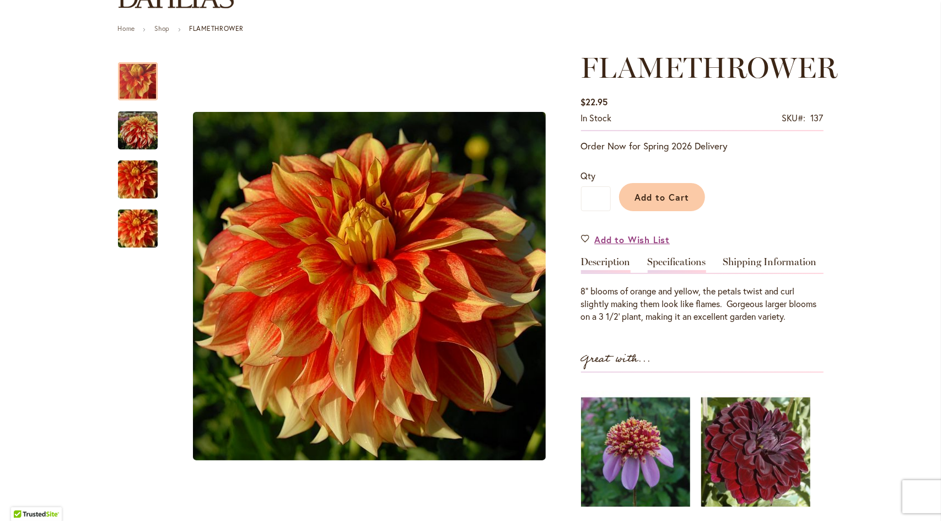
click at [669, 264] on link "Specifications" at bounding box center [677, 265] width 58 height 16
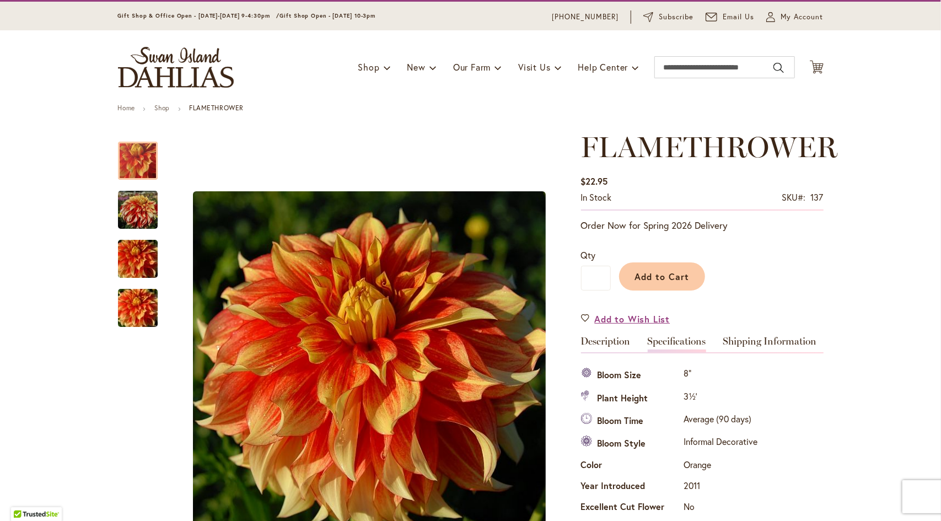
scroll to position [0, 0]
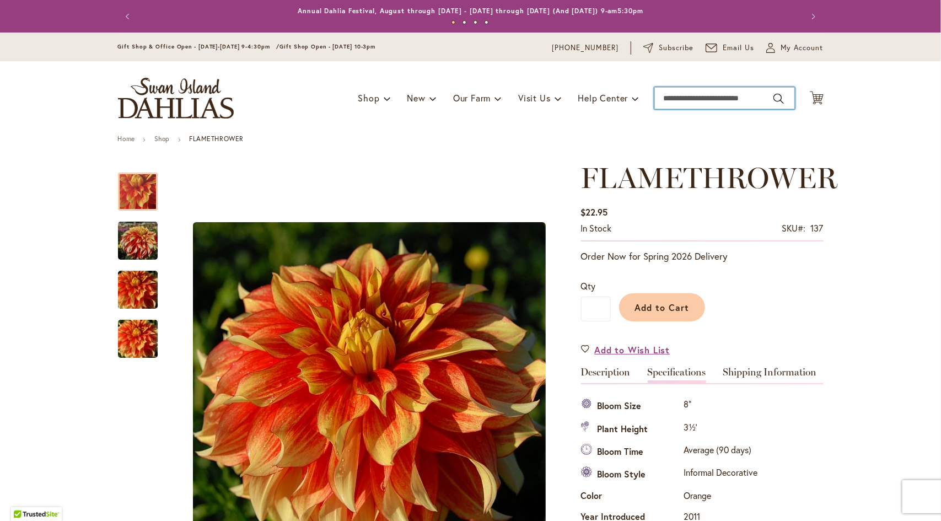
click at [698, 95] on input "Search" at bounding box center [724, 98] width 141 height 22
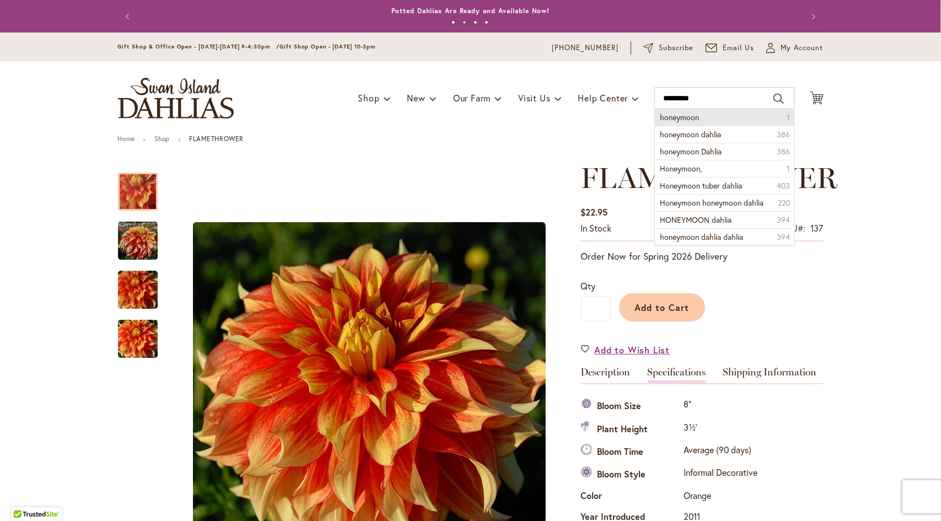
click at [685, 113] on span "honeymoon" at bounding box center [679, 117] width 39 height 10
type input "*********"
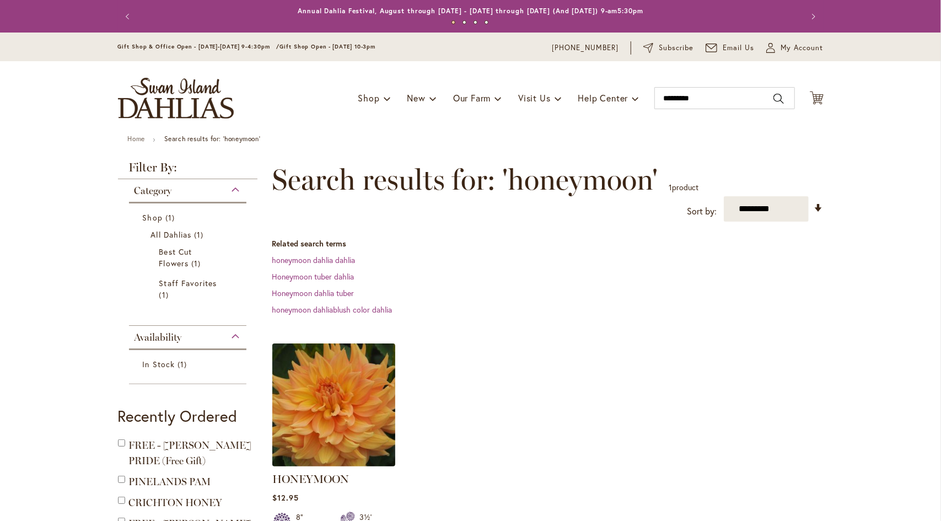
click at [337, 405] on img at bounding box center [333, 405] width 129 height 129
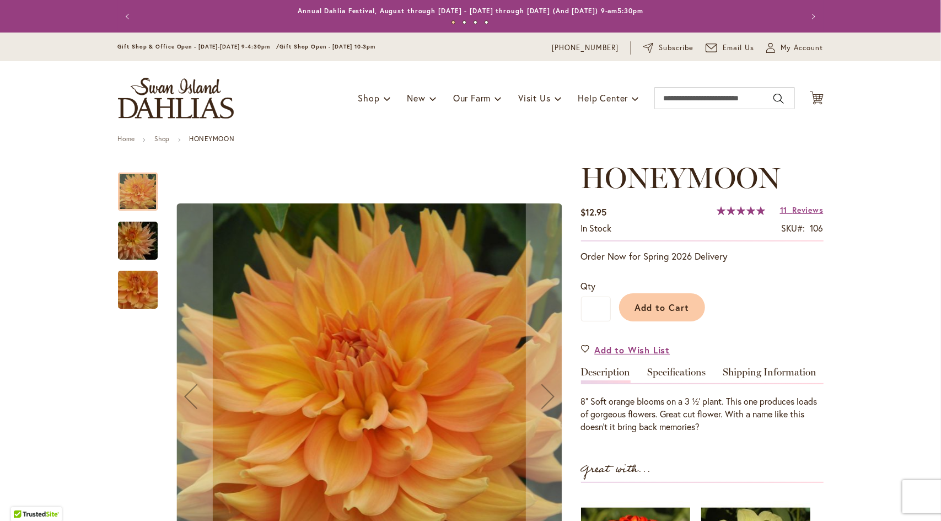
drag, startPoint x: 334, startPoint y: 345, endPoint x: 292, endPoint y: 345, distance: 42.4
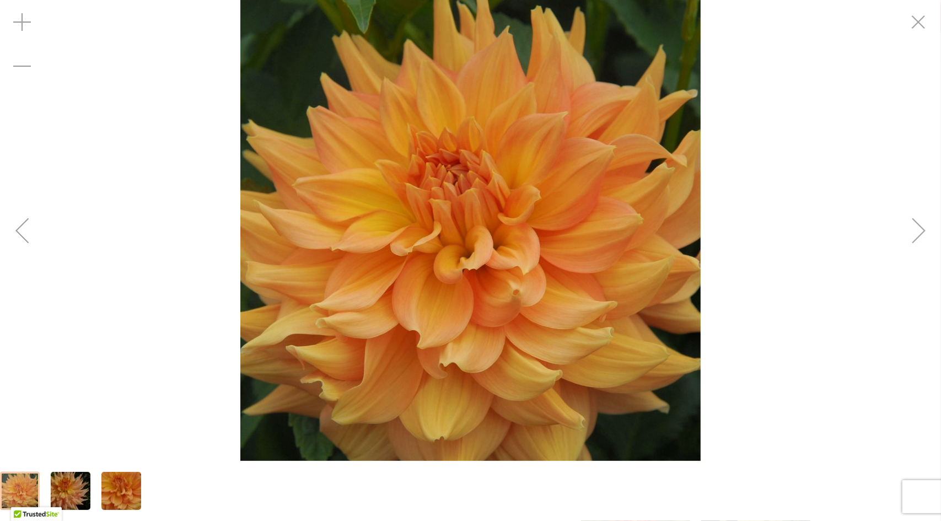
drag, startPoint x: 441, startPoint y: 239, endPoint x: 72, endPoint y: 489, distance: 446.1
click at [72, 489] on img "Honeymoon" at bounding box center [70, 491] width 79 height 53
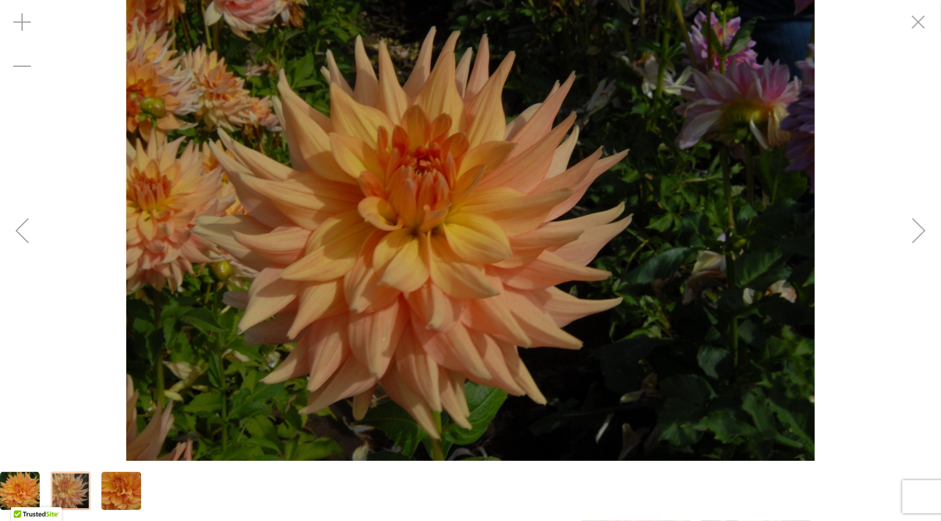
click at [123, 493] on img "Honeymoon" at bounding box center [121, 490] width 79 height 73
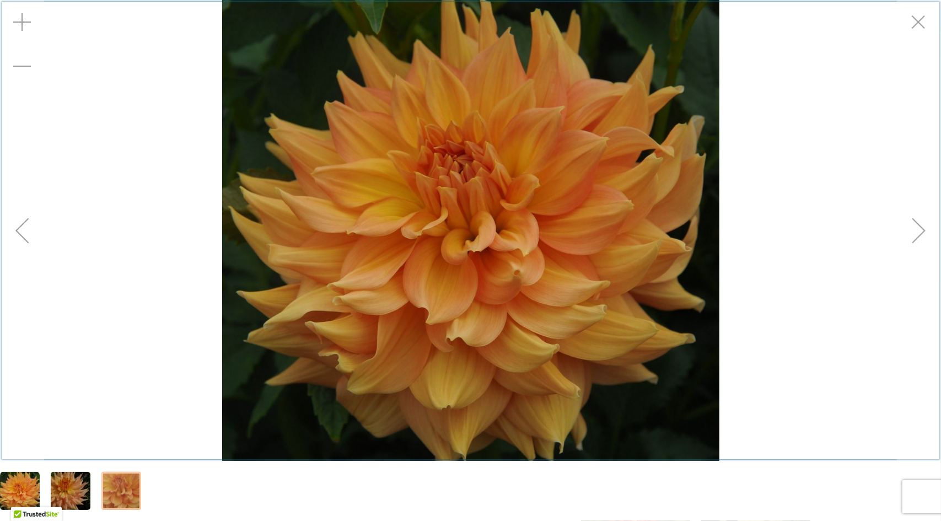
scroll to position [110, 0]
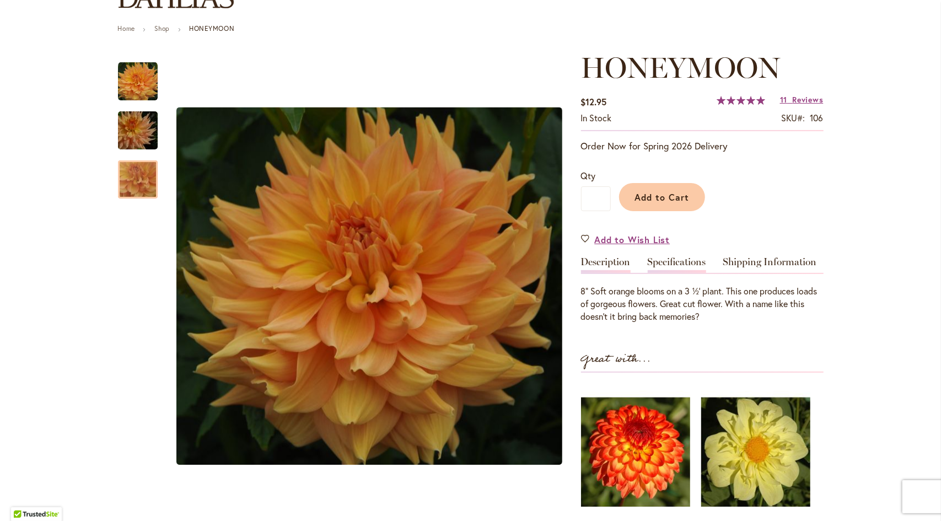
click at [677, 261] on link "Specifications" at bounding box center [677, 265] width 58 height 16
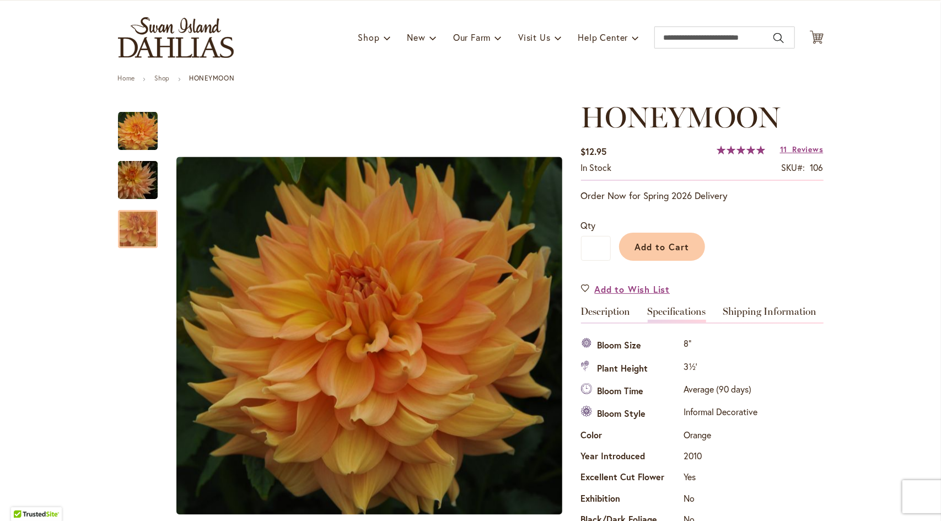
scroll to position [0, 0]
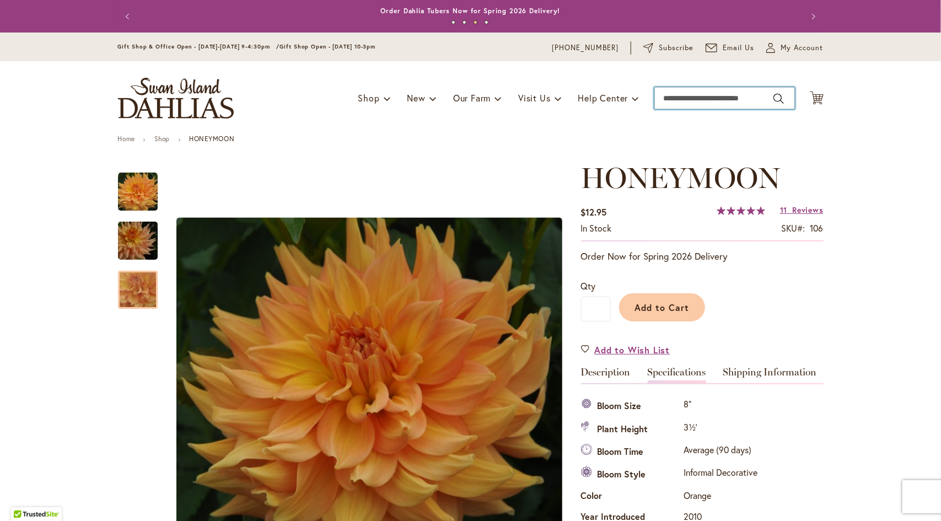
click at [675, 103] on input "Search" at bounding box center [724, 98] width 141 height 22
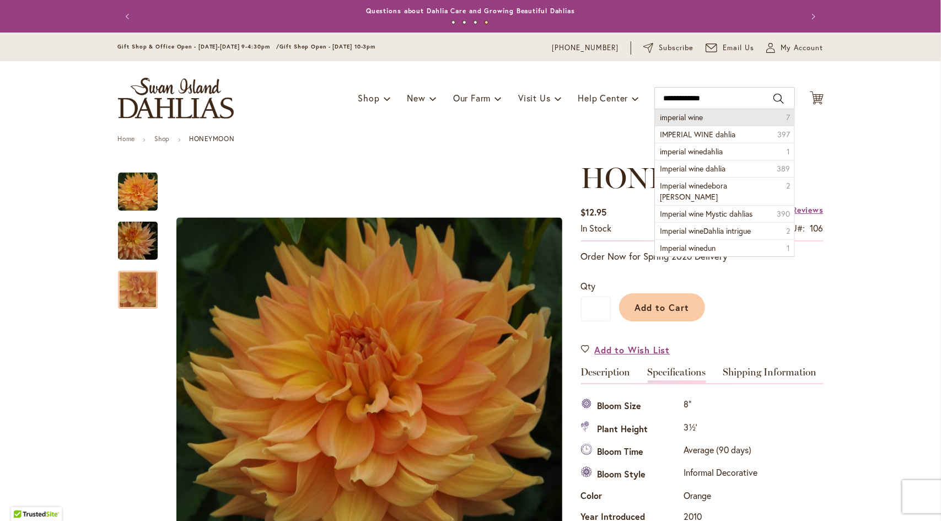
click at [686, 120] on span "imperial wine" at bounding box center [681, 117] width 43 height 10
type input "**********"
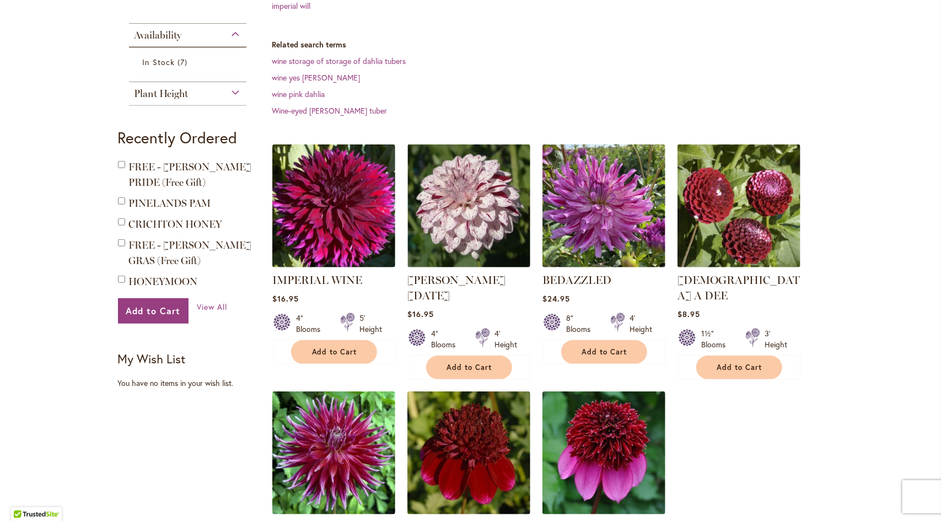
scroll to position [331, 0]
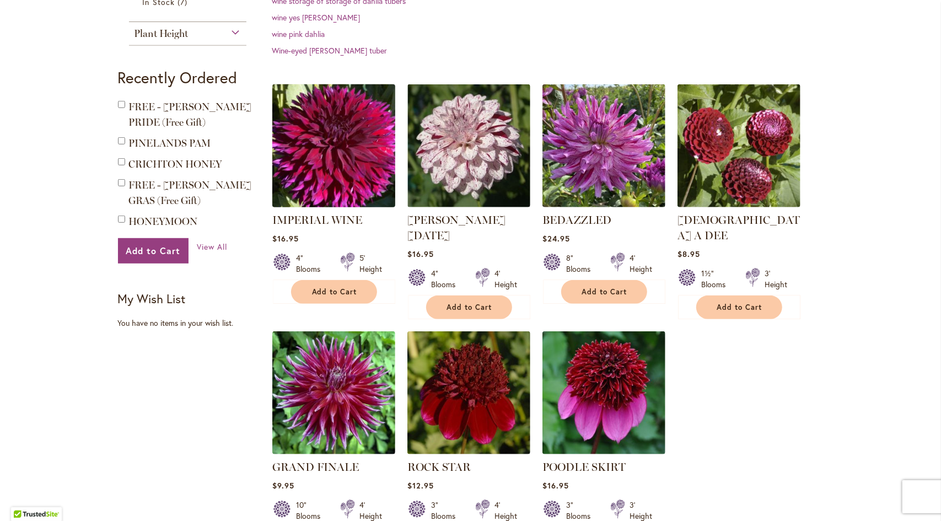
click at [331, 149] on img at bounding box center [333, 146] width 129 height 129
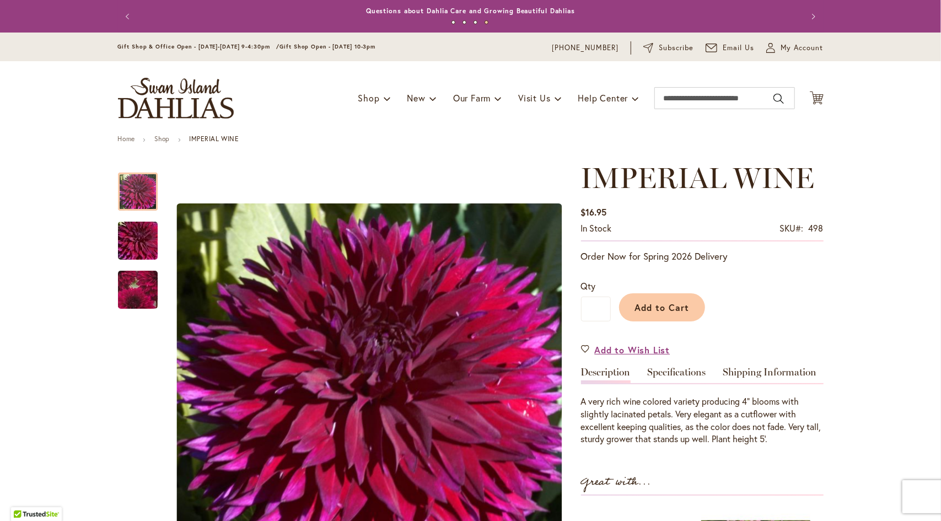
scroll to position [110, 0]
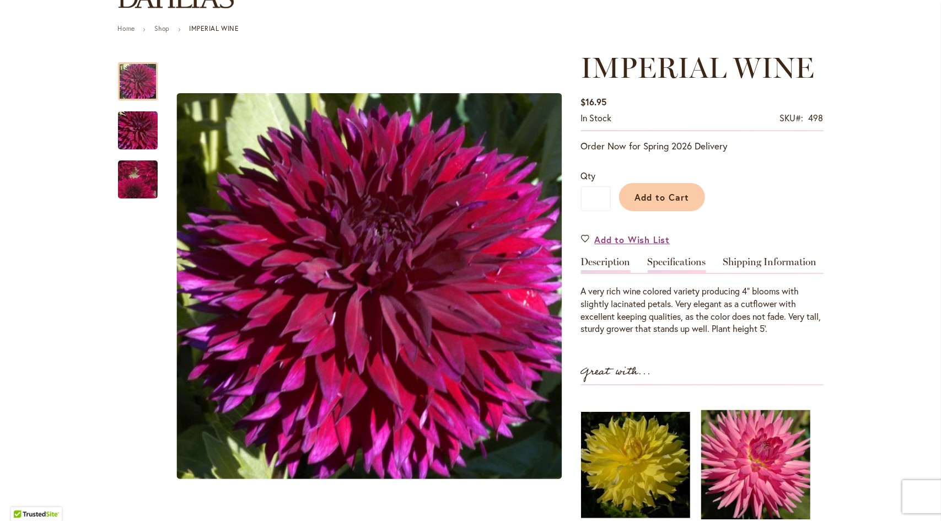
click at [681, 262] on link "Specifications" at bounding box center [677, 265] width 58 height 16
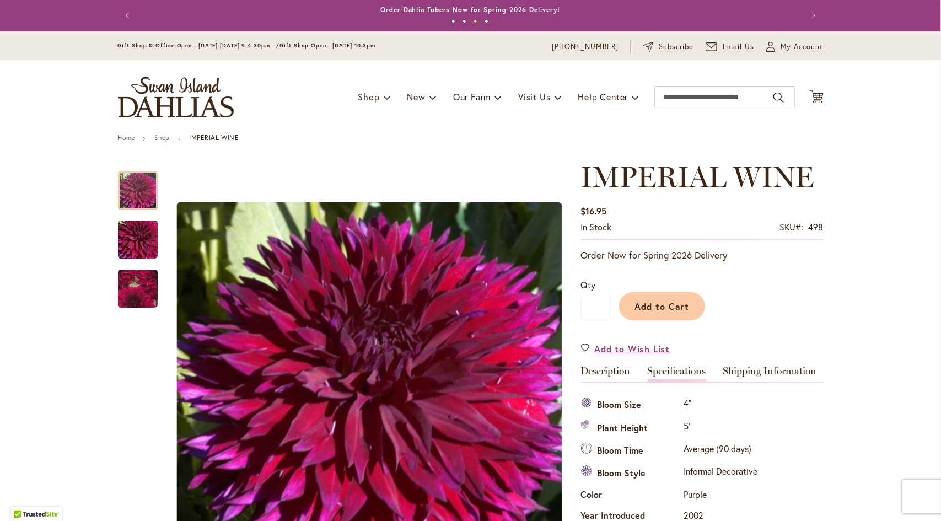
scroll to position [0, 0]
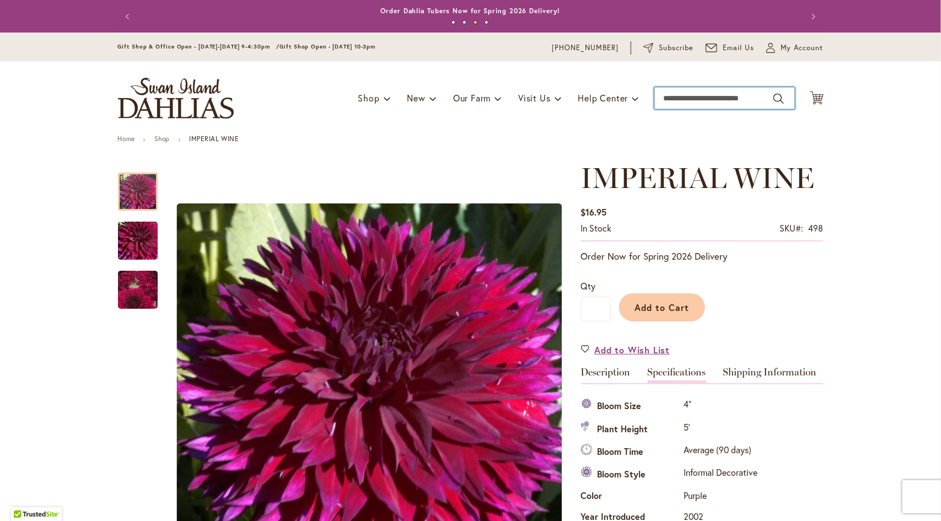
click at [668, 96] on input "Search" at bounding box center [724, 98] width 141 height 22
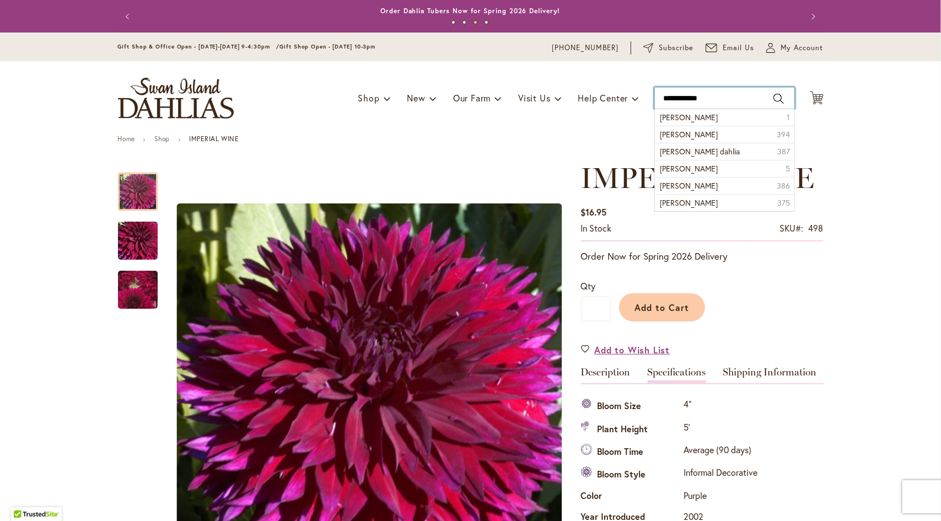
type input "**********"
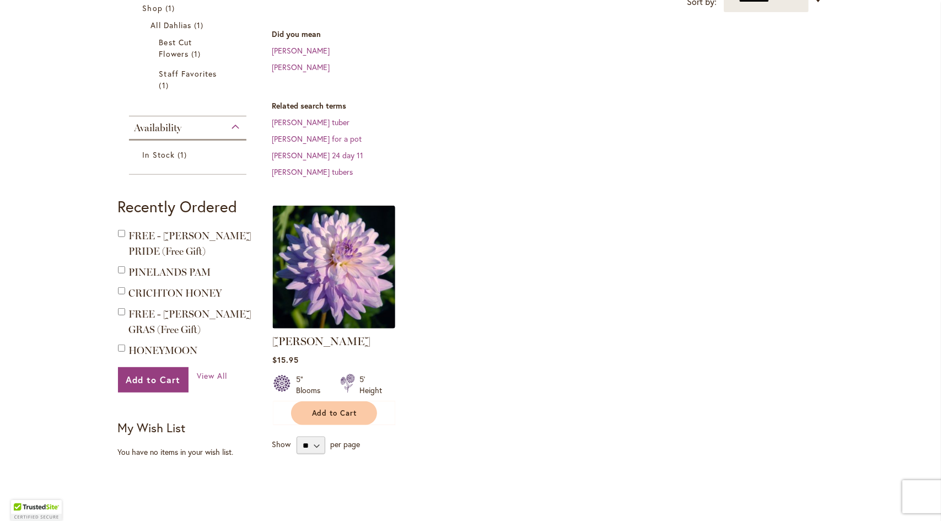
scroll to position [220, 0]
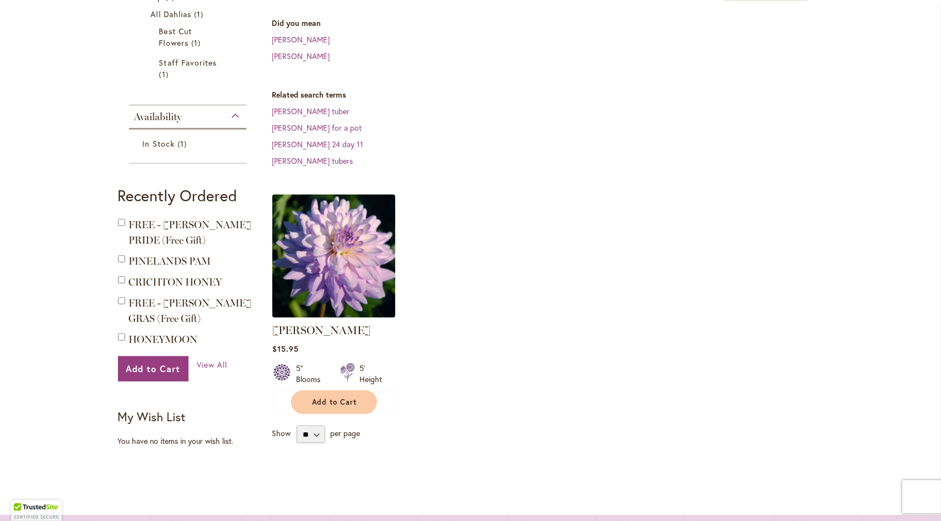
click at [329, 266] on img at bounding box center [333, 256] width 129 height 129
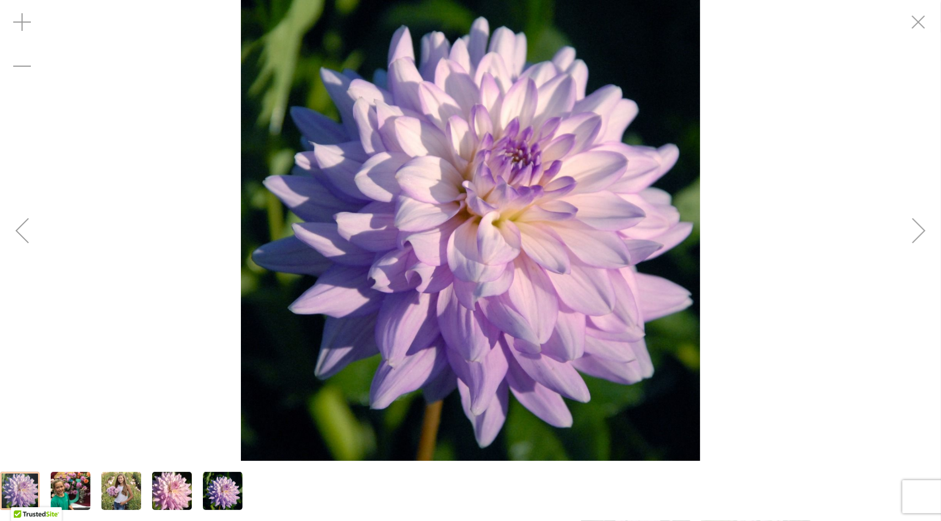
click at [135, 487] on img "JORDAN NICOLE" at bounding box center [121, 491] width 40 height 50
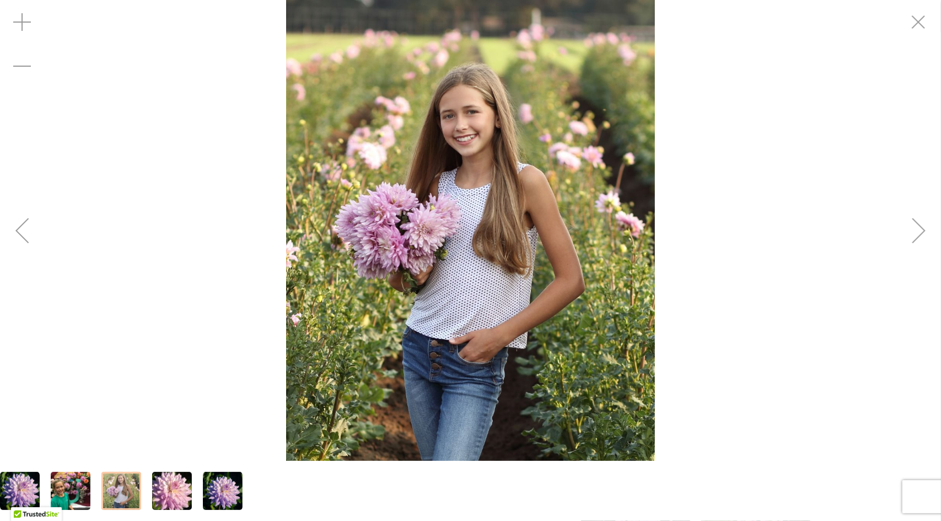
click at [181, 488] on img "JORDAN NICOLE" at bounding box center [171, 491] width 79 height 53
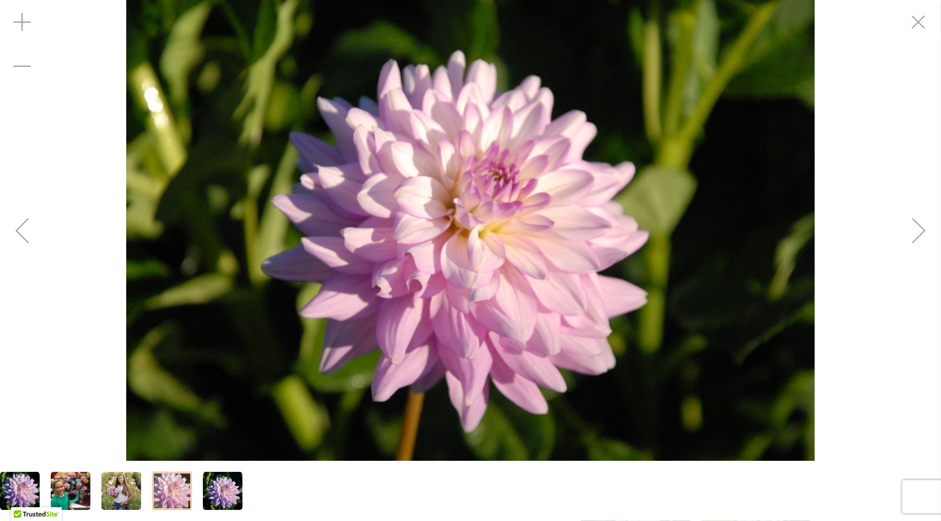
click at [216, 490] on img "JORDAN NICOLE" at bounding box center [223, 491] width 40 height 40
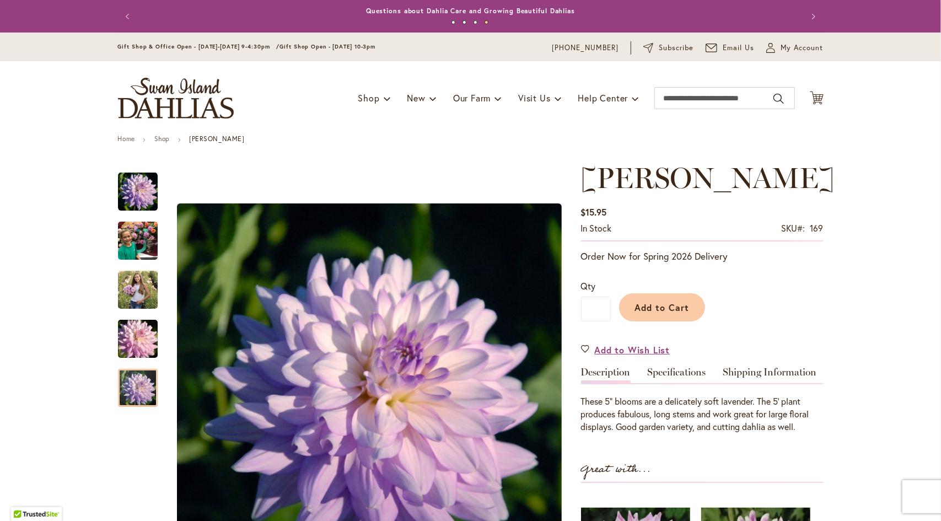
scroll to position [110, 0]
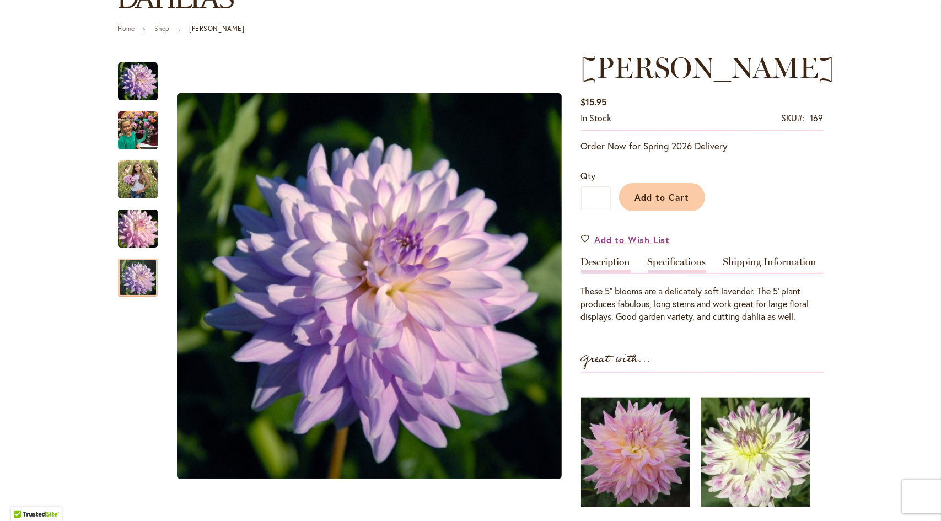
click at [689, 262] on link "Specifications" at bounding box center [677, 265] width 58 height 16
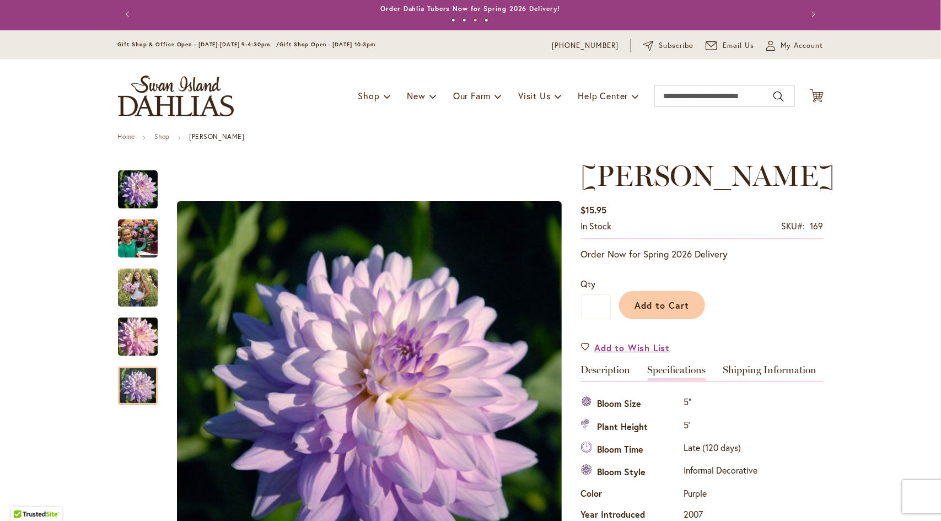
scroll to position [0, 0]
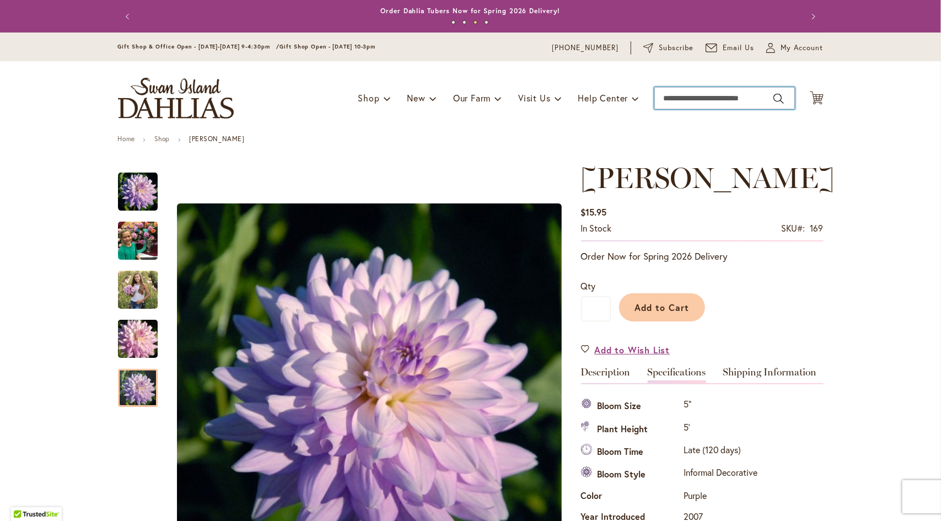
click at [674, 101] on input "Search" at bounding box center [724, 98] width 141 height 22
type input "**********"
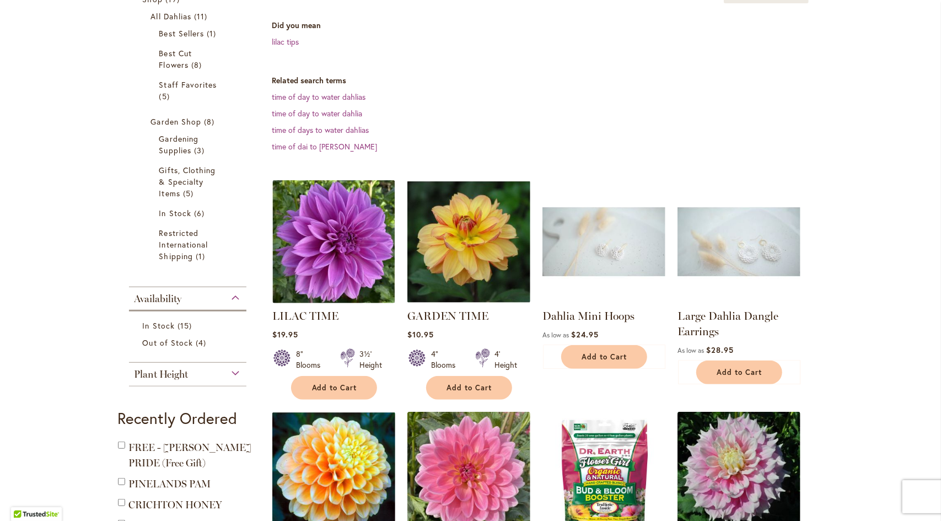
scroll to position [220, 0]
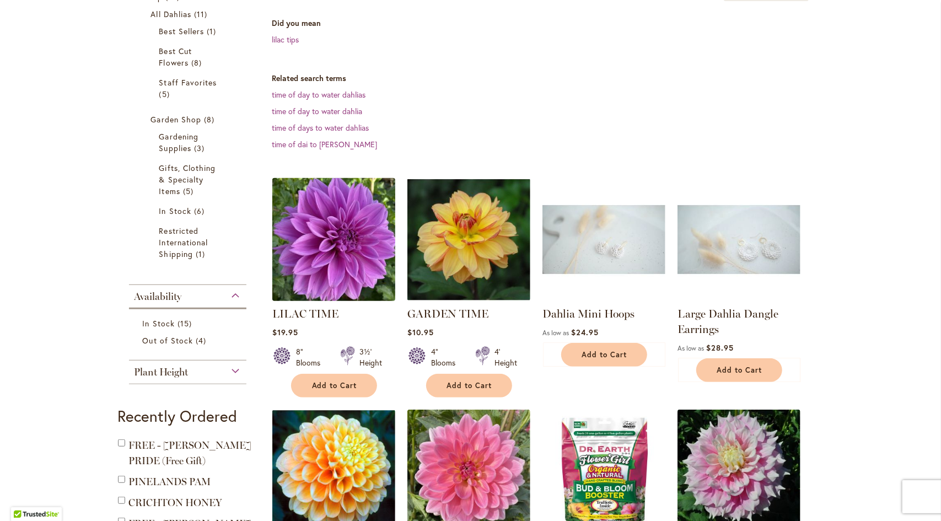
click at [341, 226] on img at bounding box center [333, 239] width 129 height 129
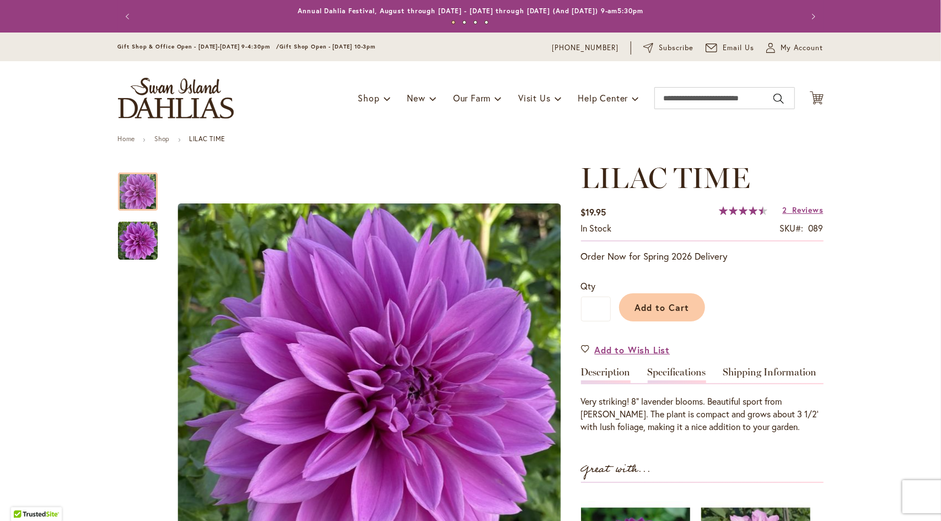
click at [682, 369] on link "Specifications" at bounding box center [677, 375] width 58 height 16
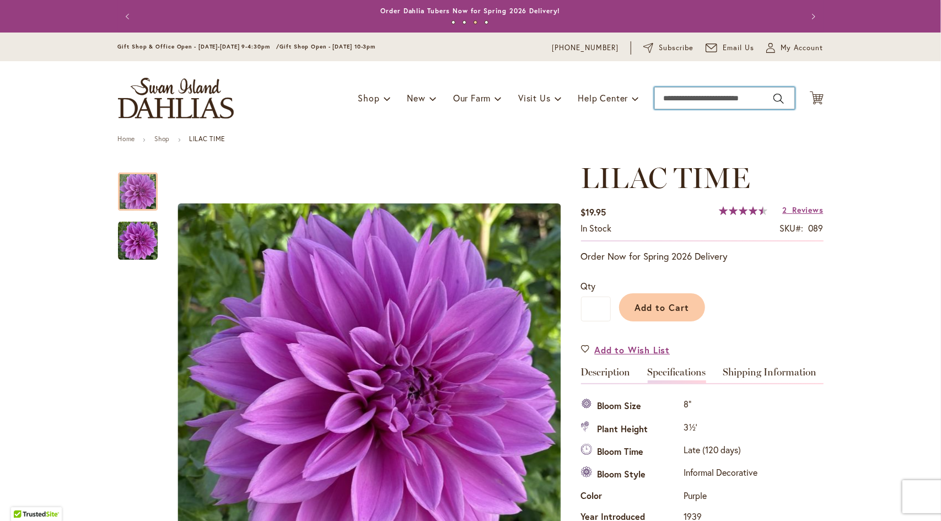
click at [683, 99] on input "Search" at bounding box center [724, 98] width 141 height 22
type input "**********"
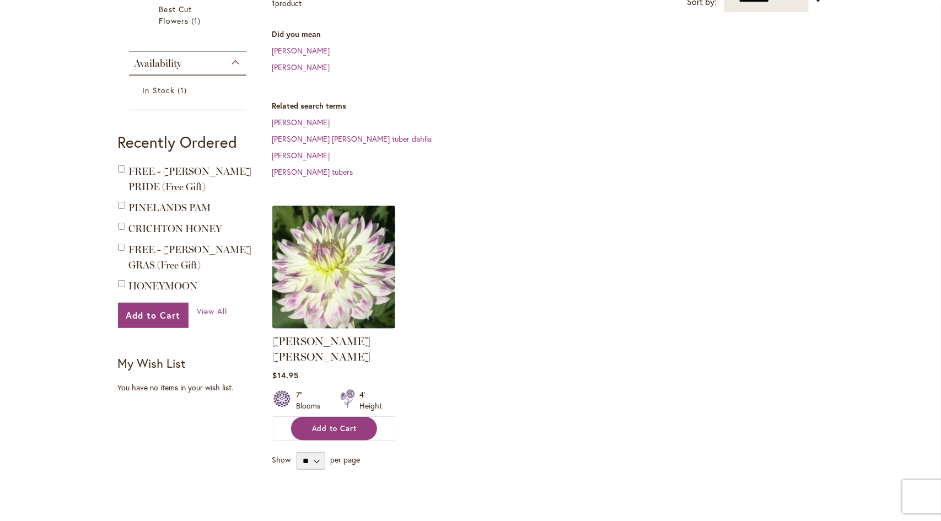
scroll to position [276, 0]
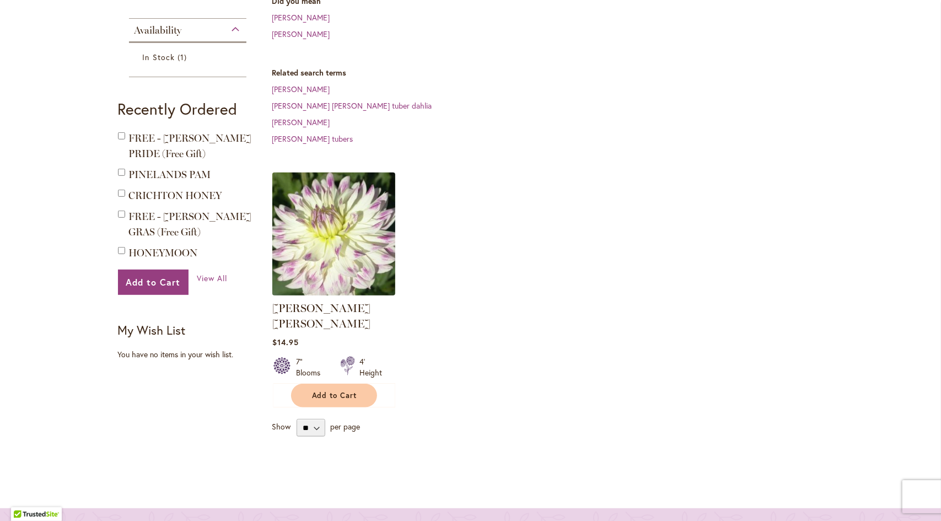
click at [310, 214] on img at bounding box center [333, 234] width 129 height 129
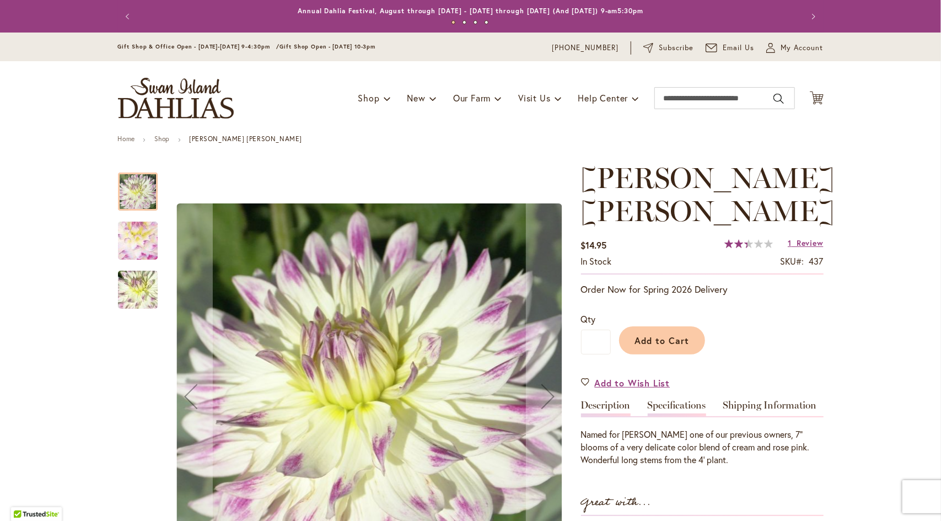
click at [681, 404] on link "Specifications" at bounding box center [677, 408] width 58 height 16
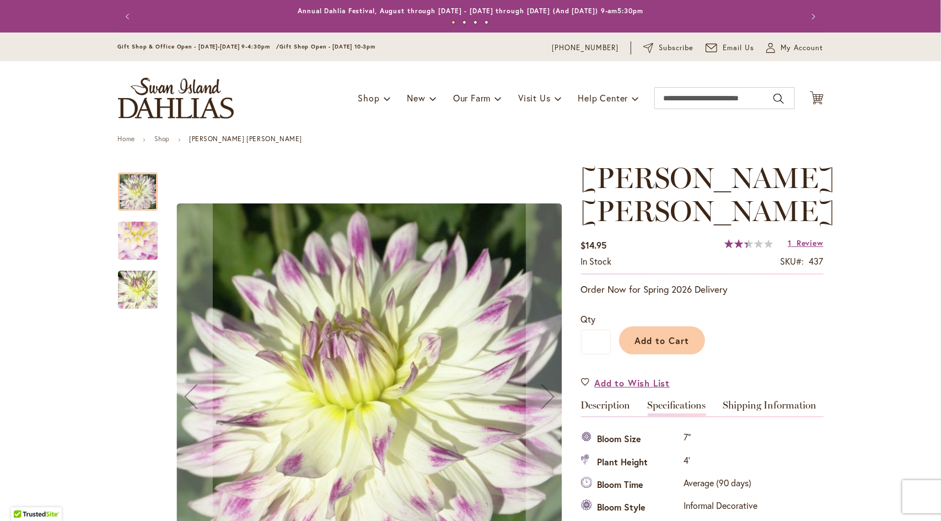
scroll to position [400, 0]
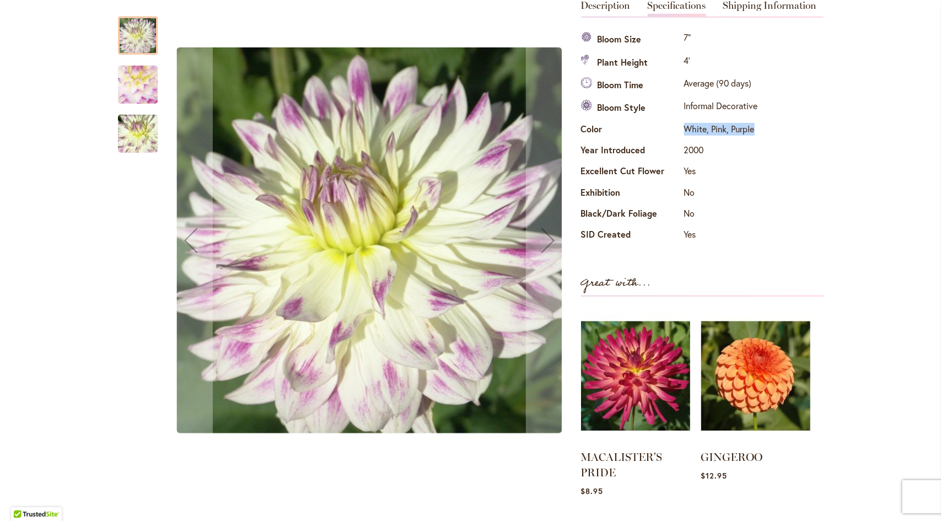
drag, startPoint x: 747, startPoint y: 128, endPoint x: 680, endPoint y: 132, distance: 67.9
click at [681, 132] on td "White, Pink, Purple" at bounding box center [720, 130] width 79 height 21
copy td "White, Pink, Purple"
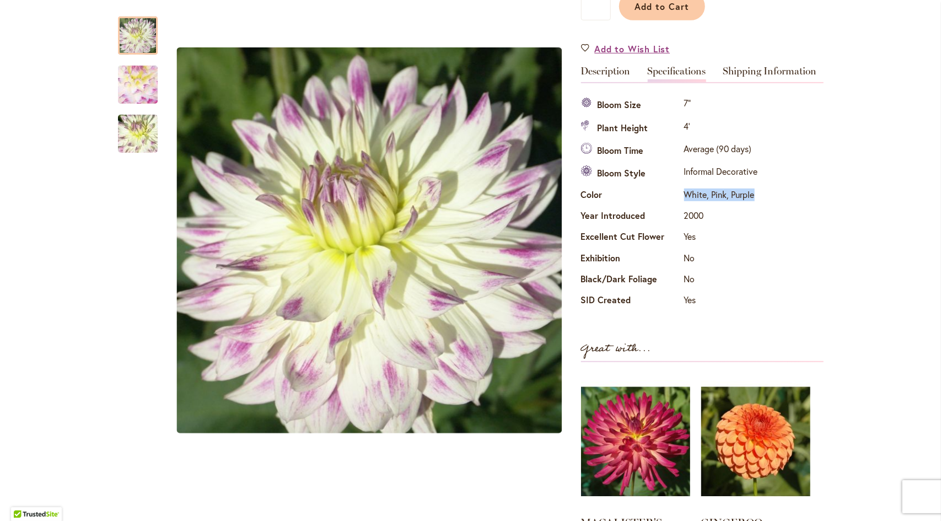
scroll to position [69, 0]
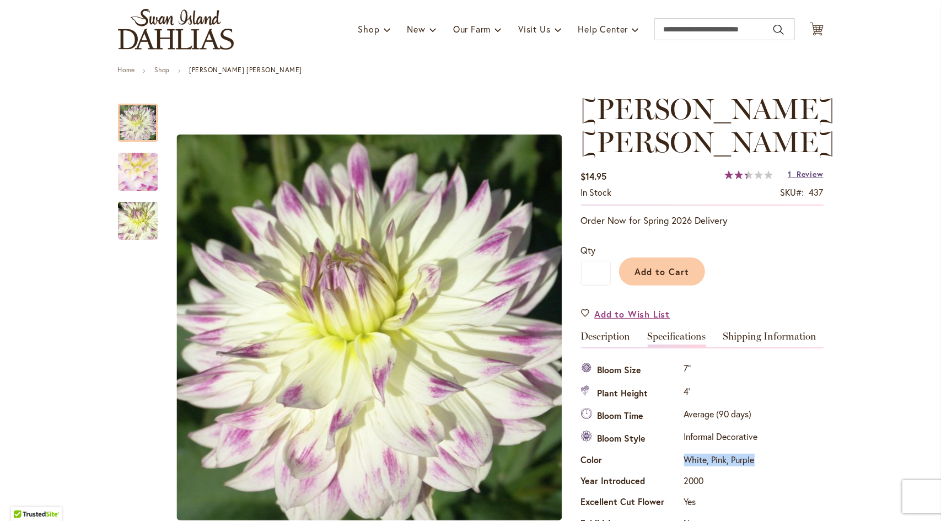
click at [804, 172] on span "Review" at bounding box center [810, 174] width 26 height 10
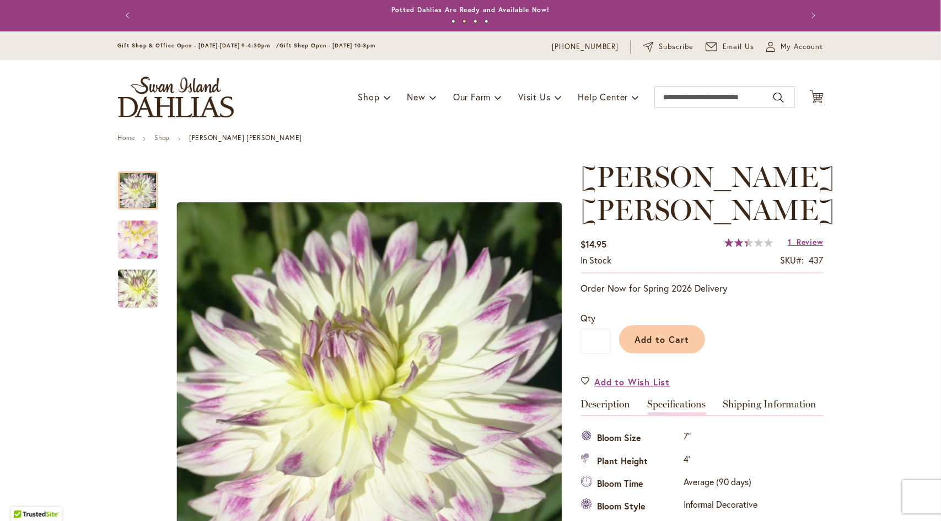
scroll to position [0, 0]
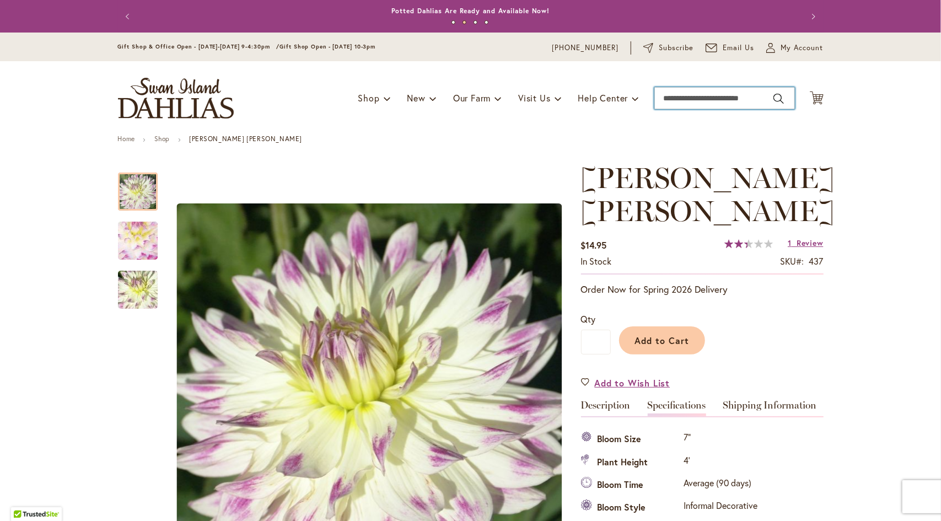
click at [673, 91] on input "Search" at bounding box center [724, 98] width 141 height 22
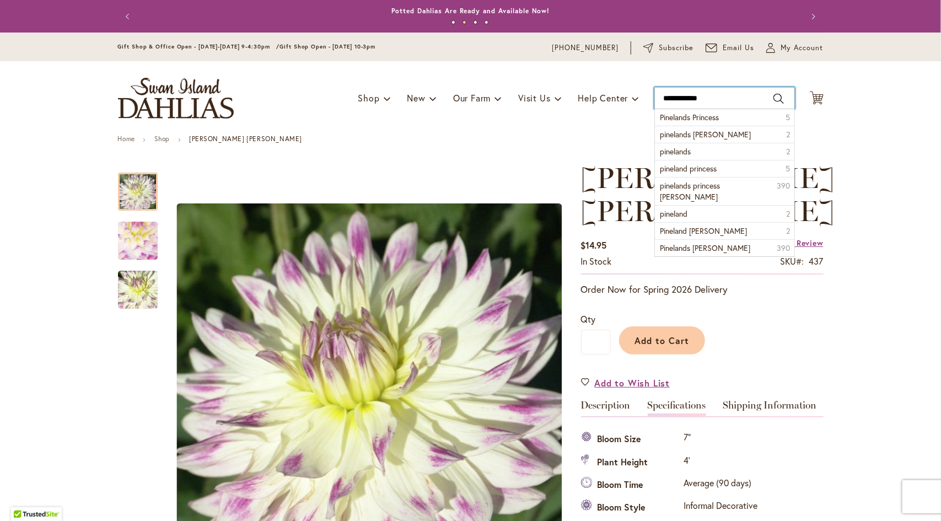
type input "**********"
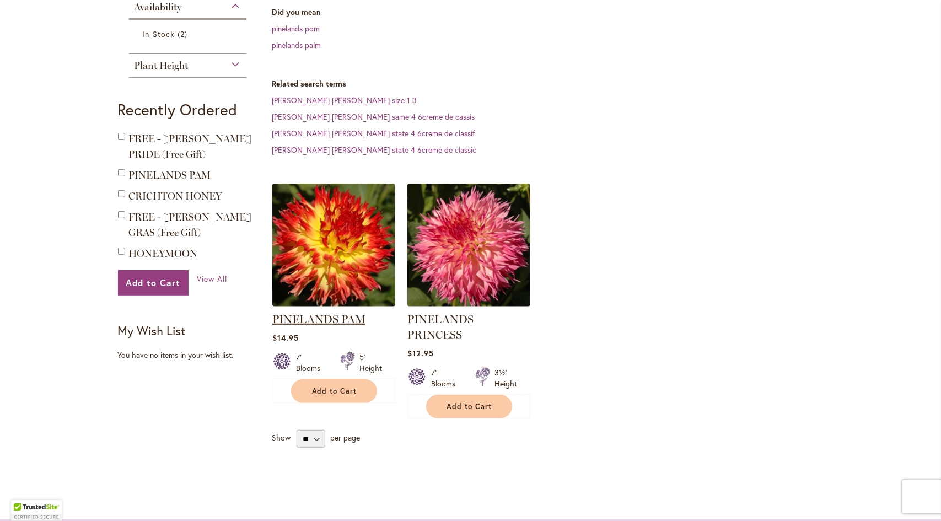
scroll to position [276, 0]
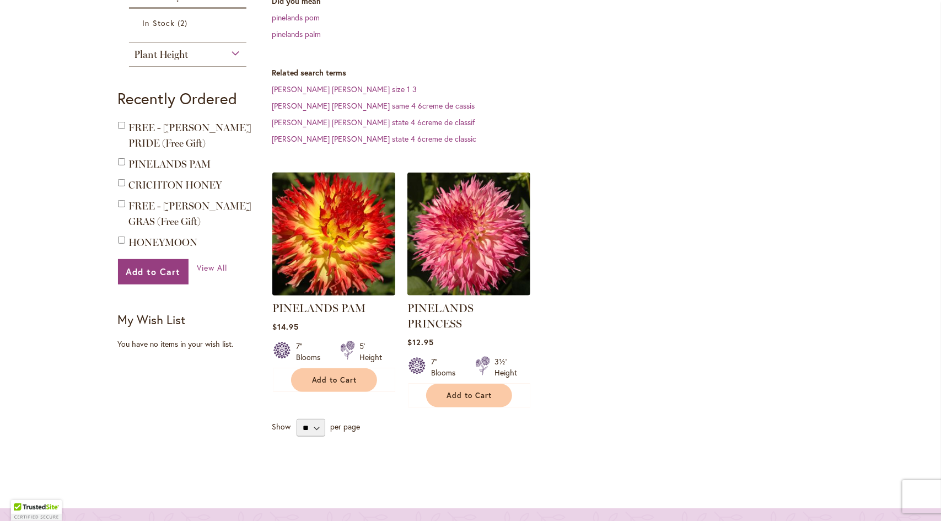
click at [335, 218] on img at bounding box center [333, 234] width 129 height 129
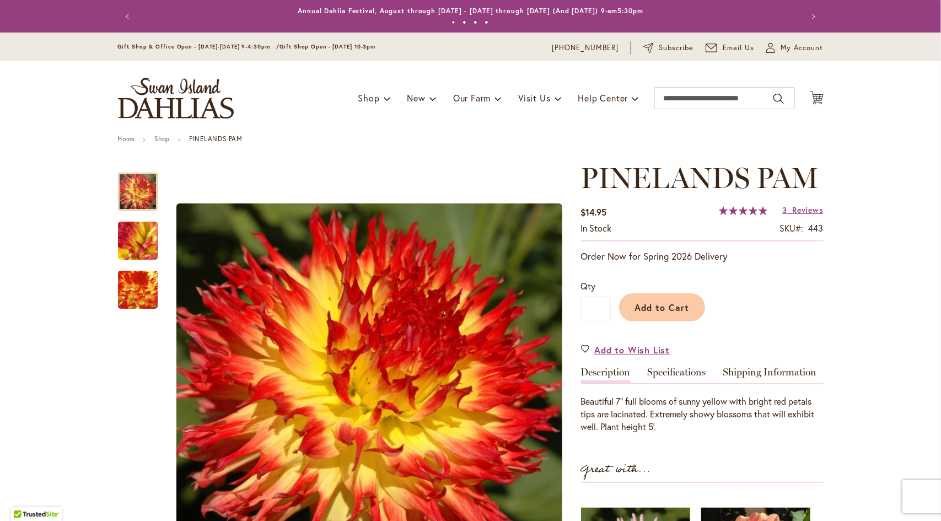
drag, startPoint x: 667, startPoint y: 369, endPoint x: 566, endPoint y: 363, distance: 101.6
click at [667, 369] on link "Specifications" at bounding box center [677, 375] width 58 height 16
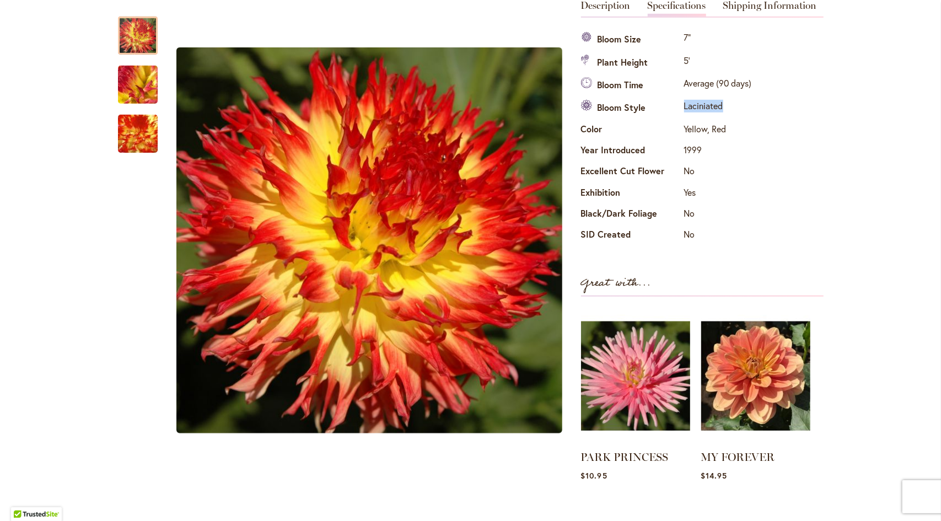
drag, startPoint x: 722, startPoint y: 106, endPoint x: 678, endPoint y: 105, distance: 44.1
click at [681, 105] on td "Laciniated" at bounding box center [717, 108] width 73 height 23
copy td "Laciniated"
drag, startPoint x: 725, startPoint y: 125, endPoint x: 680, endPoint y: 127, distance: 45.2
click at [681, 127] on td "Yellow, Red" at bounding box center [717, 130] width 73 height 21
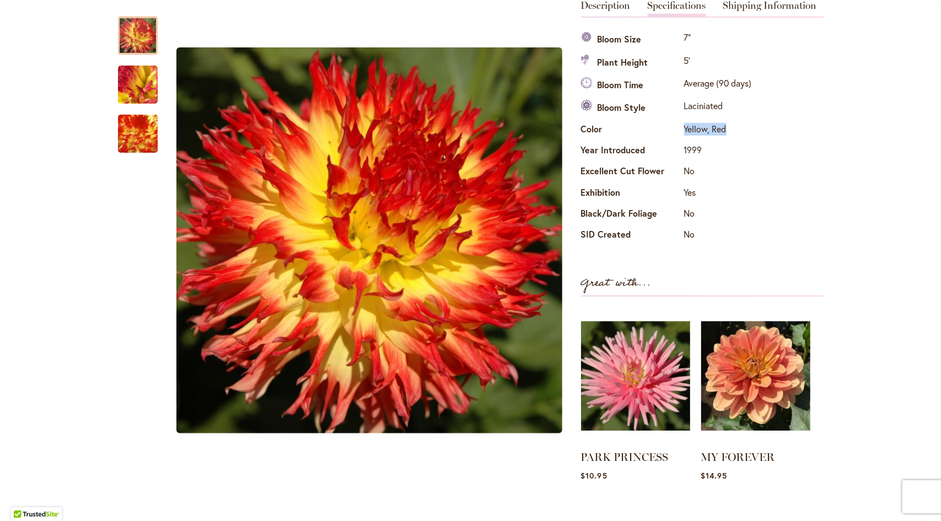
copy td "Yellow, Red"
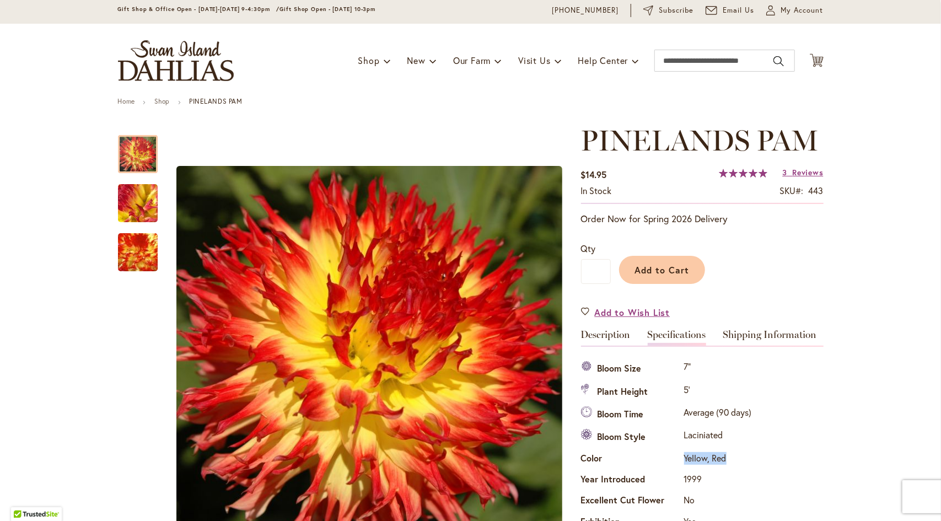
scroll to position [0, 0]
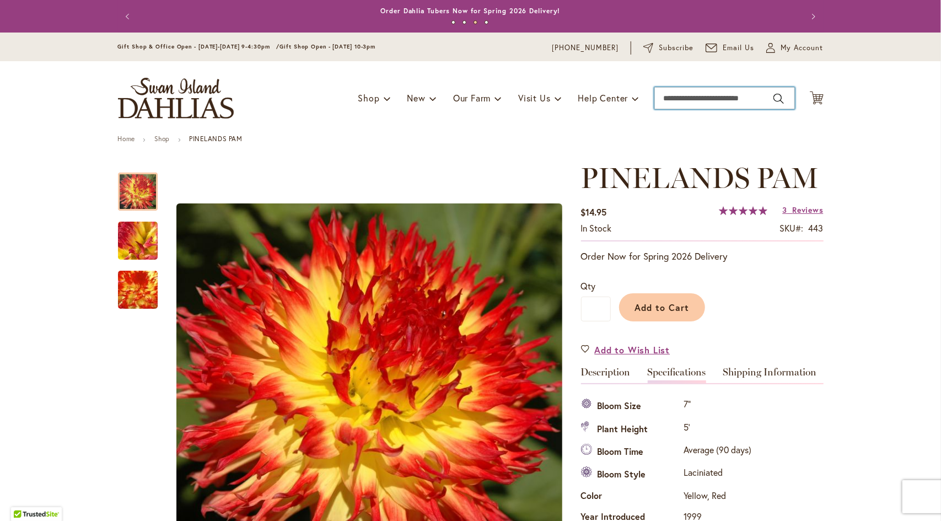
click at [708, 96] on input "Search" at bounding box center [724, 98] width 141 height 22
type input "**********"
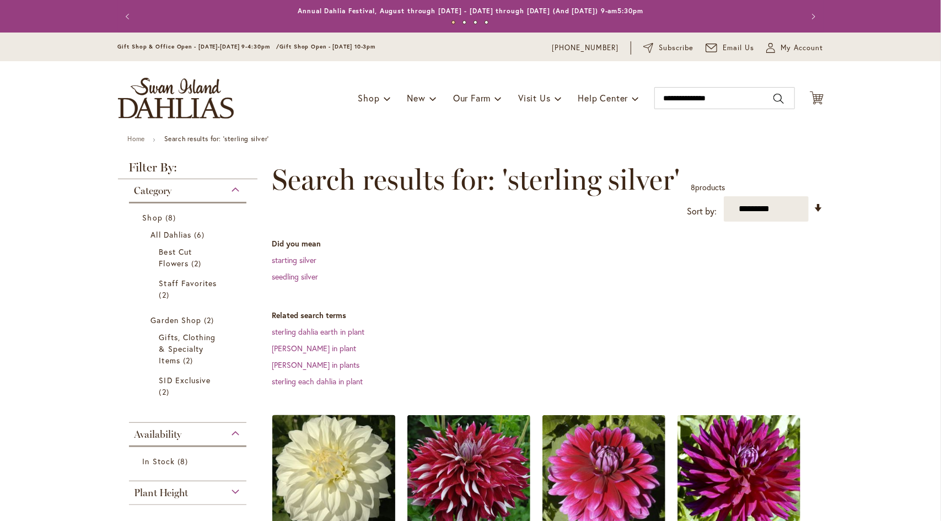
scroll to position [165, 0]
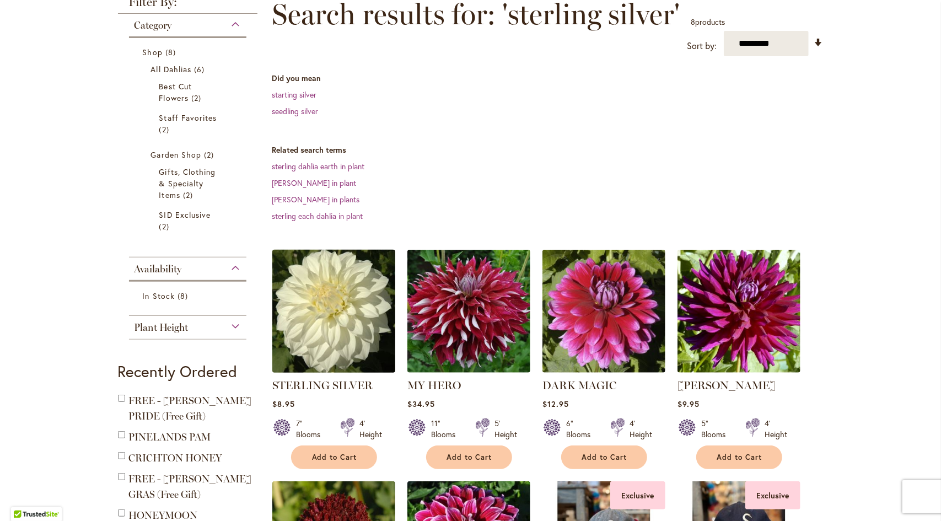
click at [335, 318] on img at bounding box center [333, 311] width 129 height 129
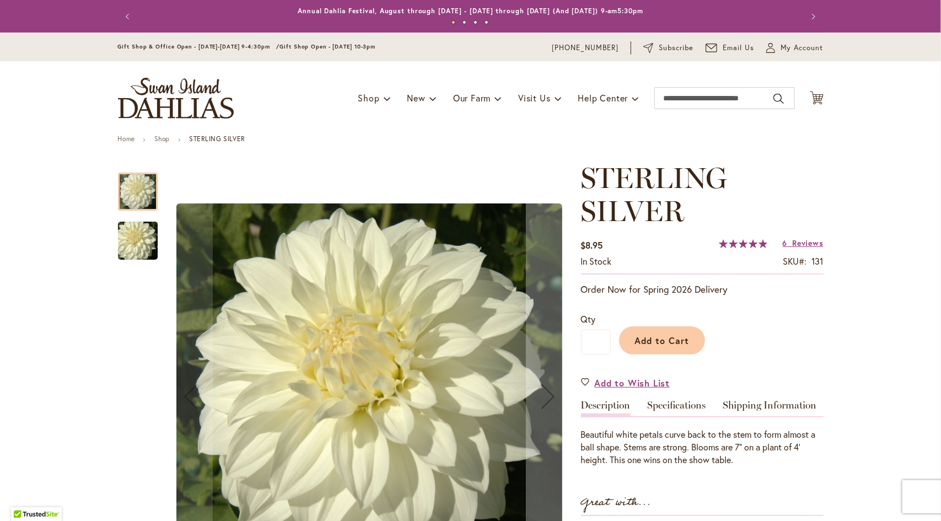
click at [676, 405] on link "Specifications" at bounding box center [677, 408] width 58 height 16
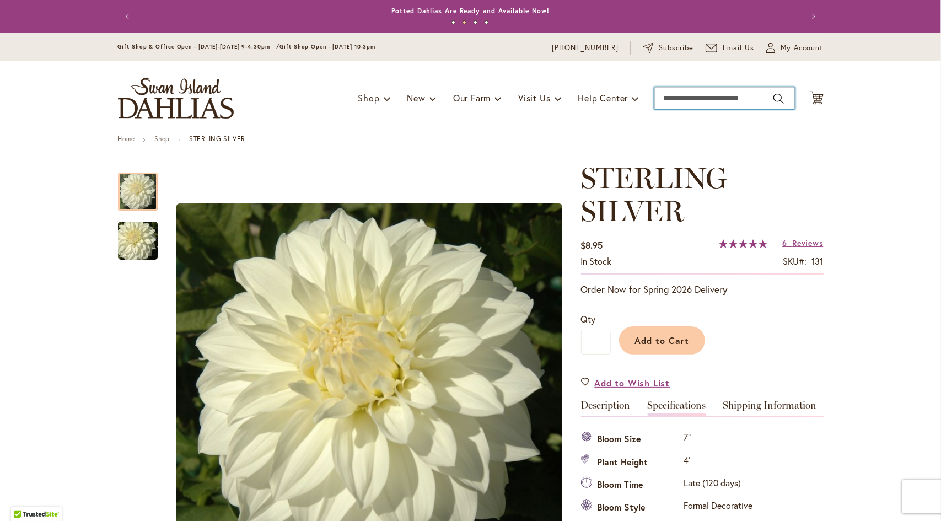
click at [690, 98] on input "Search" at bounding box center [724, 98] width 141 height 22
type input "**********"
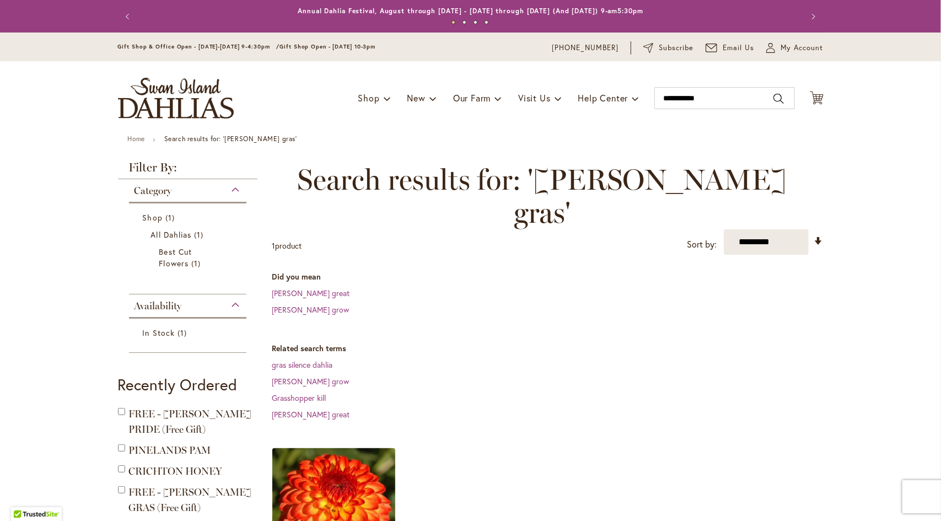
click at [323, 455] on img at bounding box center [333, 509] width 129 height 129
click at [323, 453] on img at bounding box center [333, 509] width 129 height 129
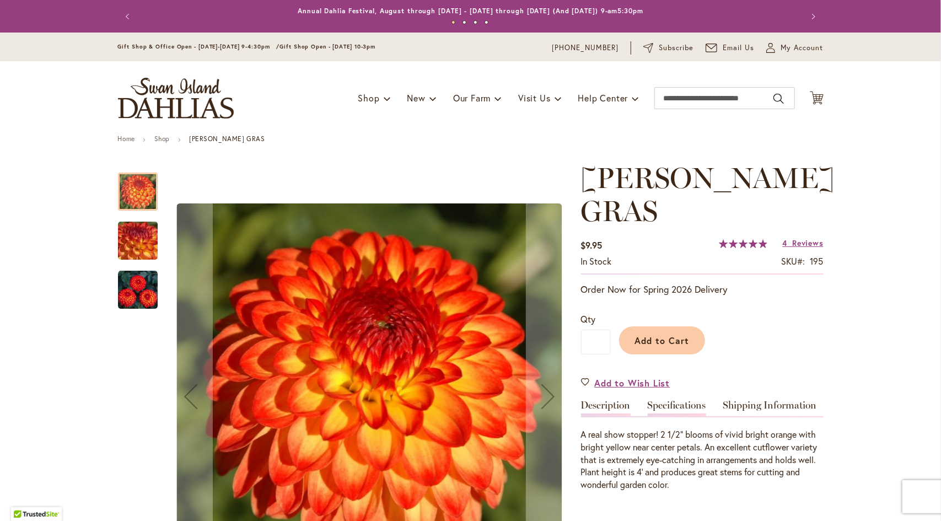
click at [692, 400] on link "Specifications" at bounding box center [677, 408] width 58 height 16
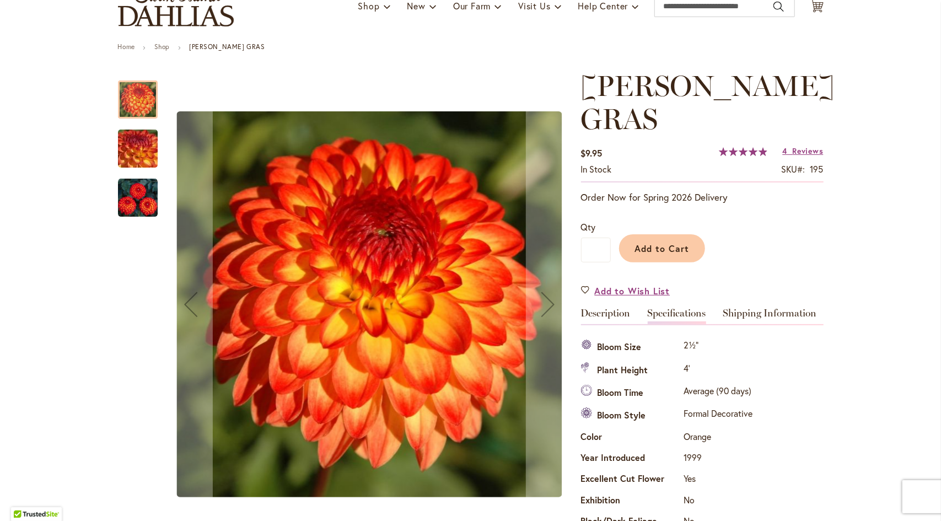
scroll to position [91, 0]
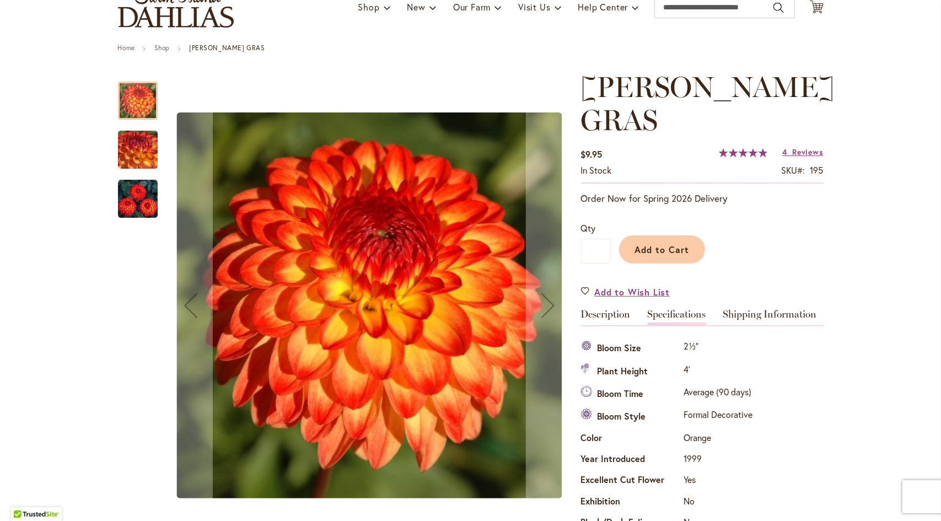
drag, startPoint x: 353, startPoint y: 261, endPoint x: 311, endPoint y: 260, distance: 41.9
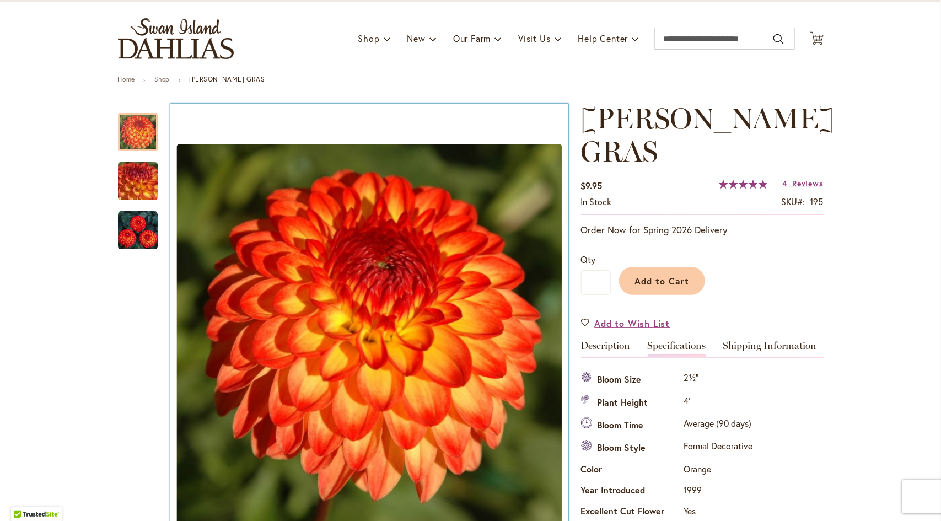
scroll to position [0, 0]
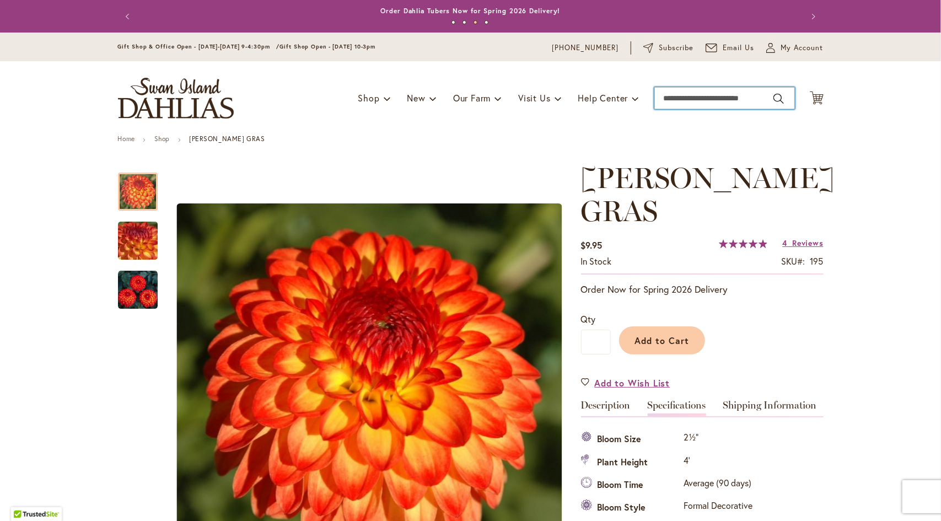
click at [689, 94] on input "Search" at bounding box center [724, 98] width 141 height 22
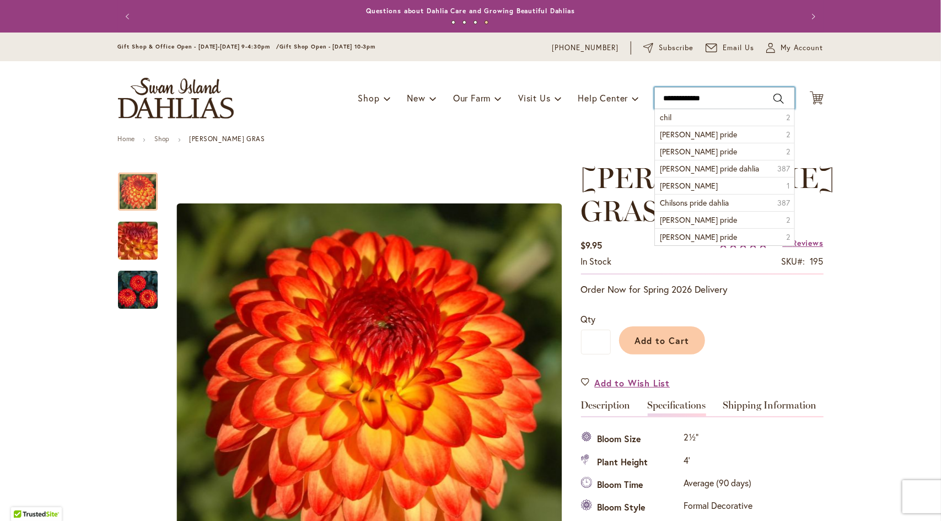
type input "**********"
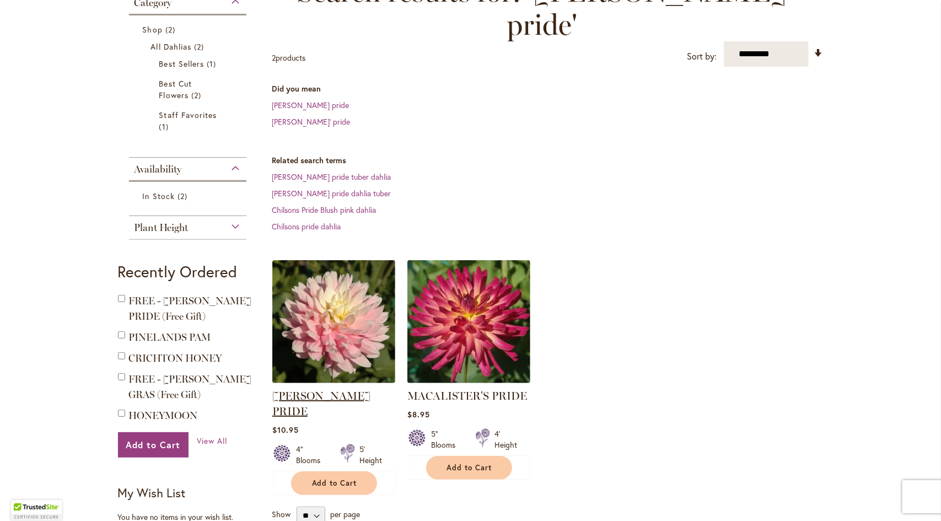
scroll to position [220, 0]
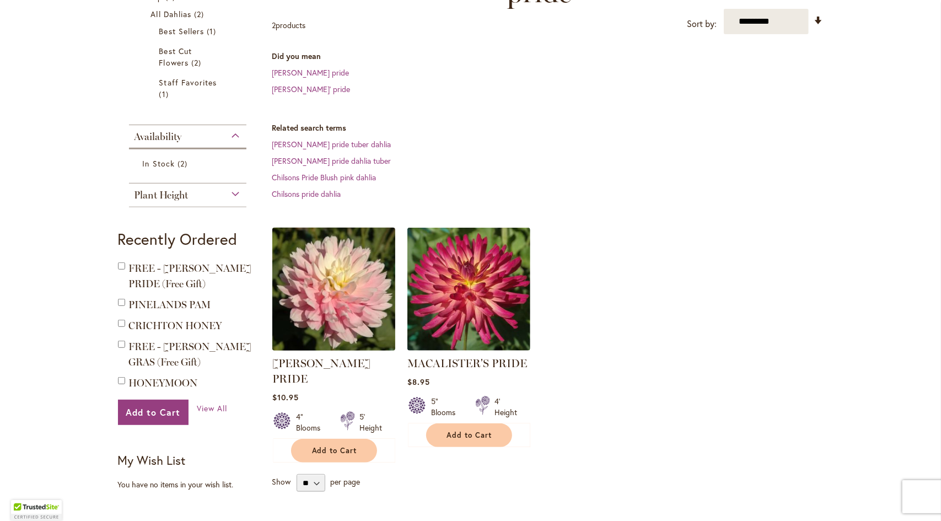
click at [322, 277] on img at bounding box center [333, 289] width 129 height 129
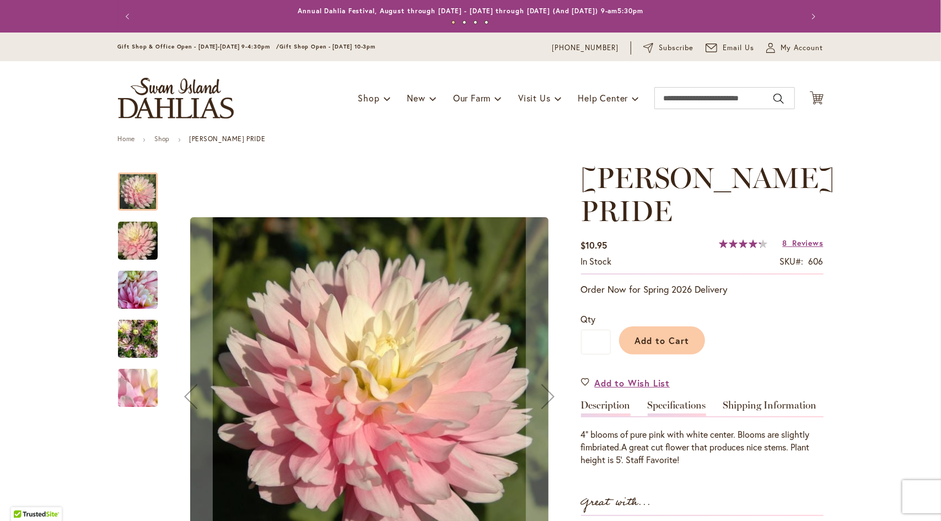
click at [679, 405] on link "Specifications" at bounding box center [677, 408] width 58 height 16
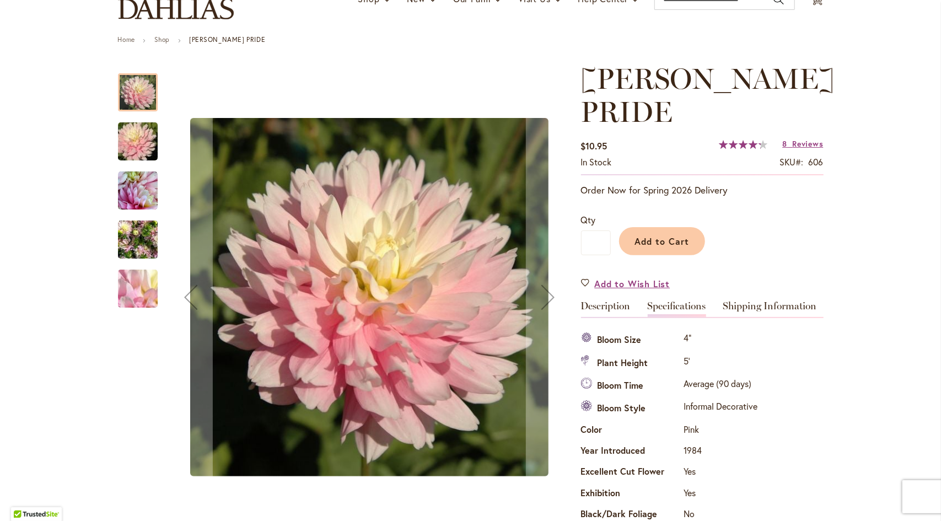
scroll to position [69, 0]
